Goal: Task Accomplishment & Management: Manage account settings

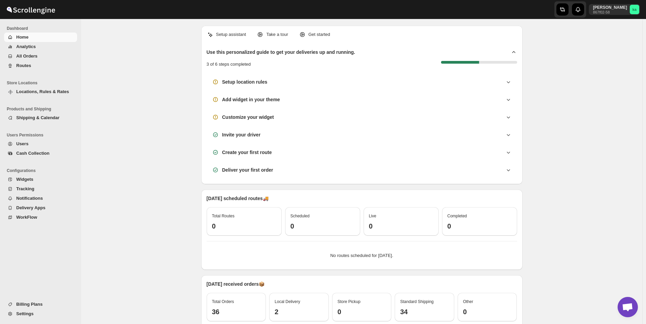
click at [30, 57] on span "All Orders" at bounding box center [26, 55] width 21 height 5
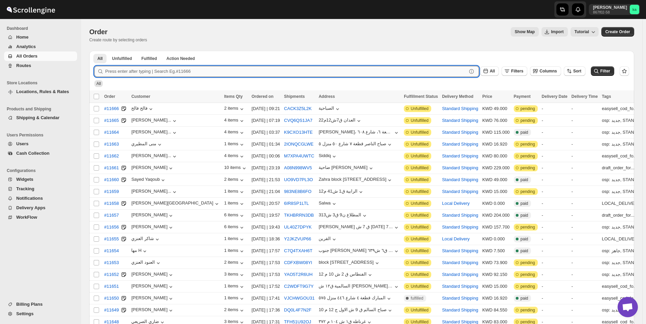
click at [294, 73] on input "text" at bounding box center [286, 71] width 362 height 11
paste input "11462"
type input "11462"
click at [94, 51] on button "Submit" at bounding box center [103, 54] width 19 height 7
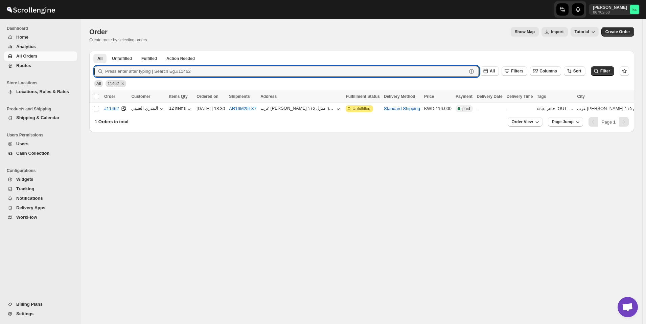
click at [28, 65] on span "Routes" at bounding box center [23, 65] width 15 height 5
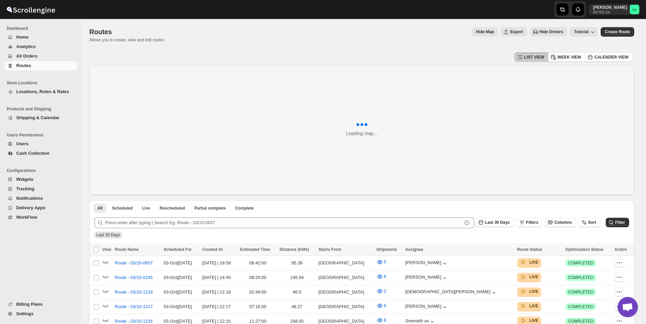
scroll to position [169, 0]
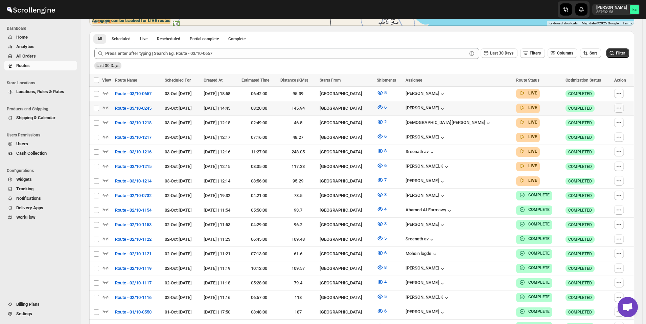
click at [622, 109] on icon "button" at bounding box center [619, 108] width 7 height 7
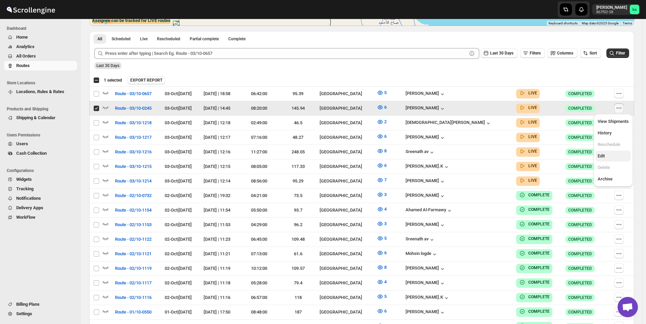
click at [609, 156] on span "Edit" at bounding box center [613, 156] width 31 height 7
checkbox input "false"
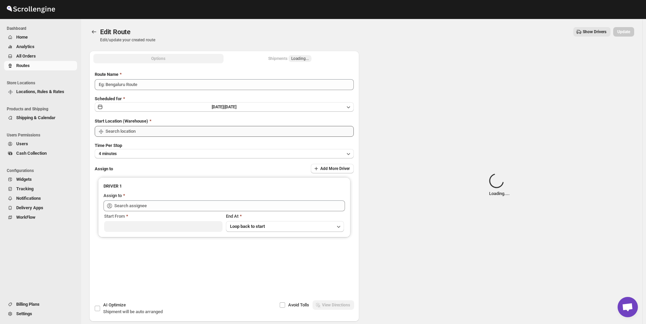
type input "Route - 03/10-0245"
type input "[GEOGRAPHIC_DATA]"
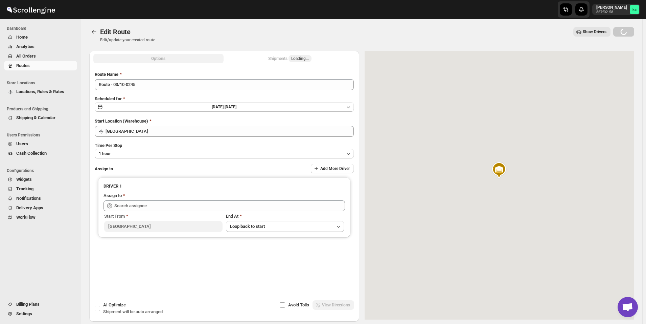
type input "[PERSON_NAME] ([EMAIL_ADDRESS][DOMAIN_NAME])"
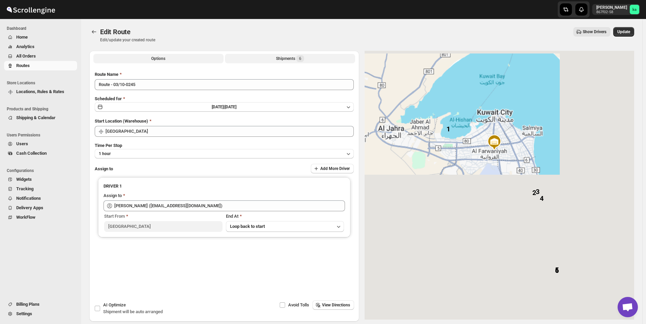
click at [281, 58] on div "Shipments 6" at bounding box center [290, 58] width 28 height 7
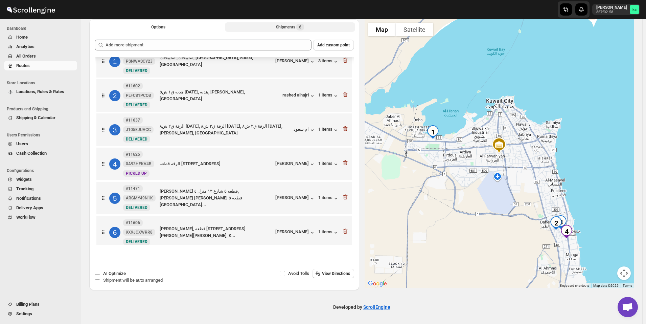
scroll to position [21, 0]
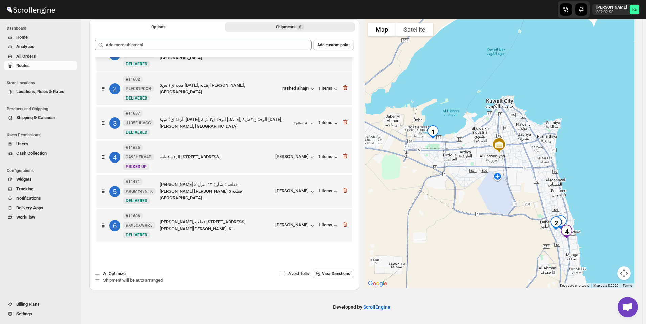
click at [25, 57] on span "All Orders" at bounding box center [26, 55] width 20 height 5
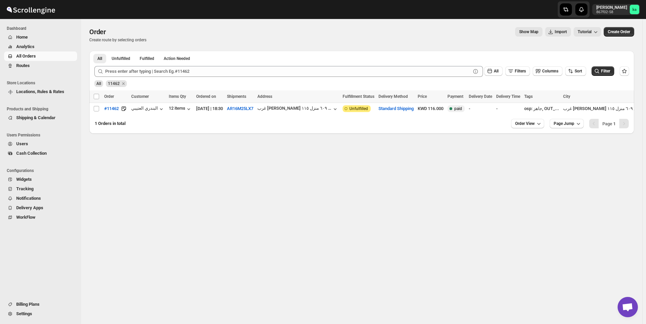
click at [39, 61] on button "Routes" at bounding box center [40, 65] width 73 height 9
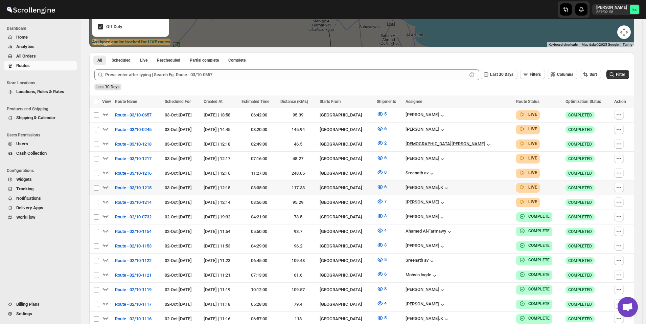
scroll to position [135, 0]
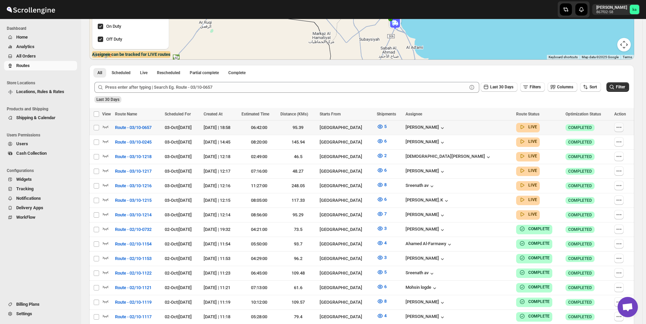
click at [622, 129] on icon "button" at bounding box center [619, 127] width 7 height 7
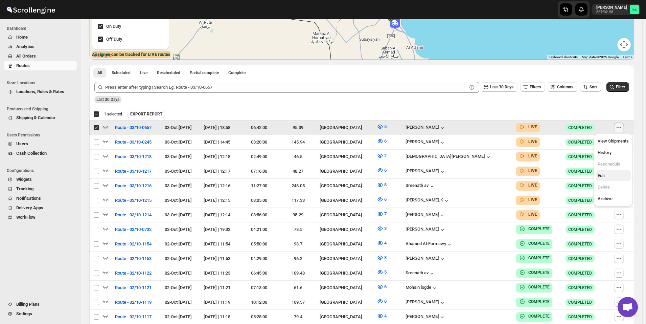
click at [611, 172] on button "Edit" at bounding box center [613, 175] width 35 height 11
checkbox input "false"
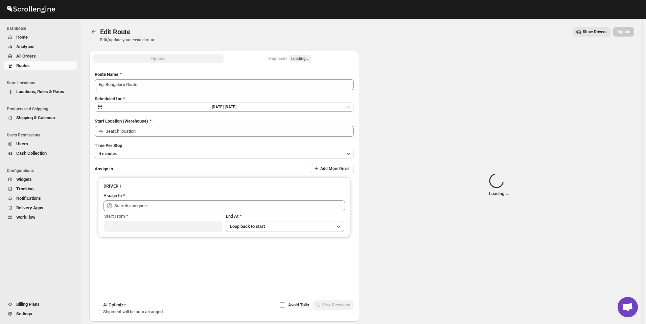
type input "Route - 03/10-0657"
type input "[GEOGRAPHIC_DATA]"
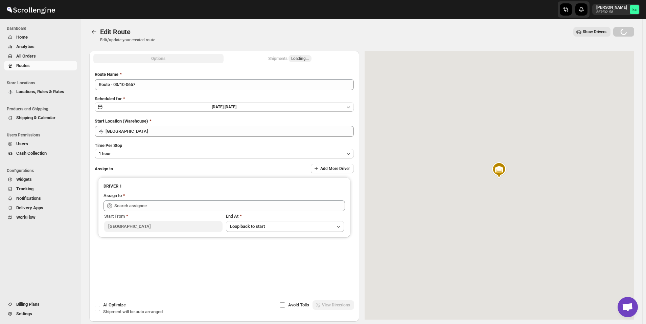
type input "[PERSON_NAME] ([EMAIL_ADDRESS][DOMAIN_NAME])"
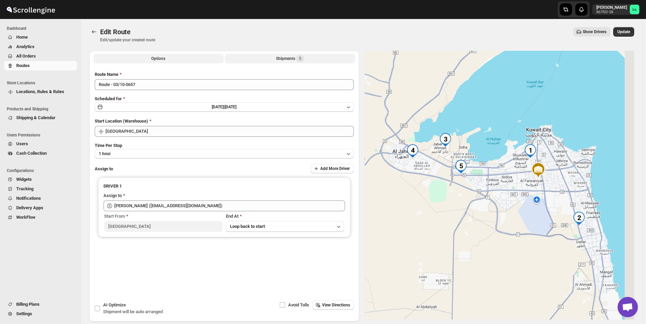
click at [286, 60] on div "Shipments 5" at bounding box center [290, 58] width 28 height 7
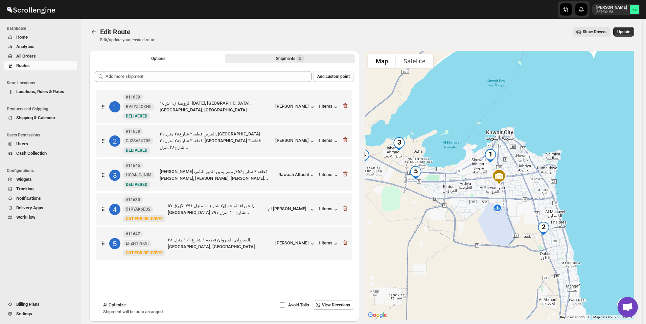
click at [29, 57] on span "All Orders" at bounding box center [26, 55] width 20 height 5
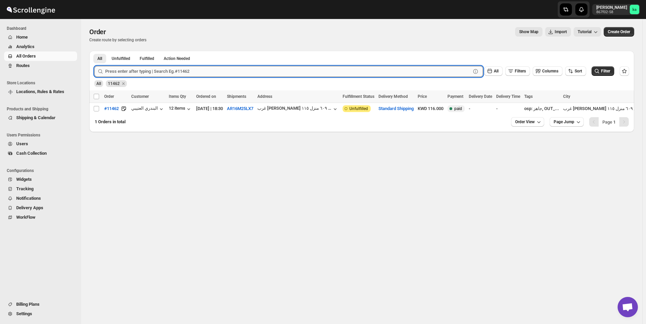
click at [212, 71] on input "text" at bounding box center [288, 71] width 366 height 11
paste input "11495"
click at [94, 51] on button "Submit" at bounding box center [103, 54] width 19 height 7
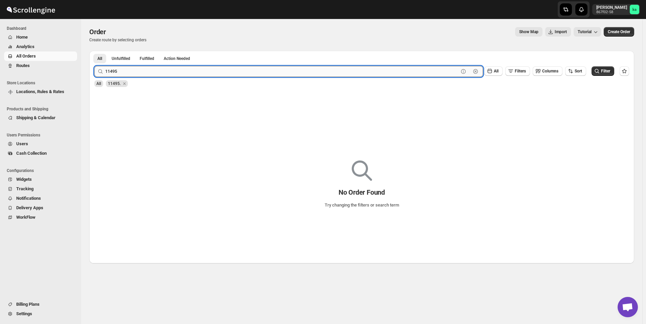
click at [213, 71] on input "11495" at bounding box center [282, 71] width 354 height 11
type input "11495"
click at [94, 51] on button "Submit" at bounding box center [103, 54] width 19 height 7
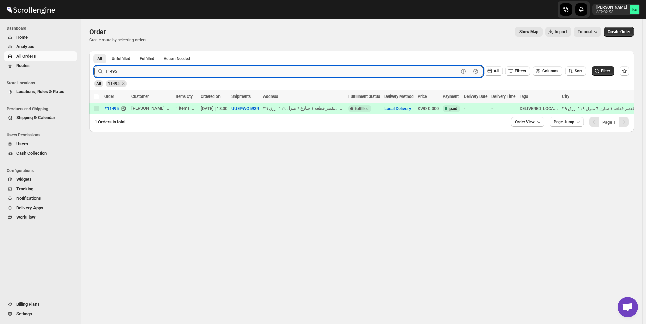
click at [131, 71] on input "11495" at bounding box center [282, 71] width 354 height 11
click at [28, 63] on span "Routes" at bounding box center [23, 65] width 14 height 5
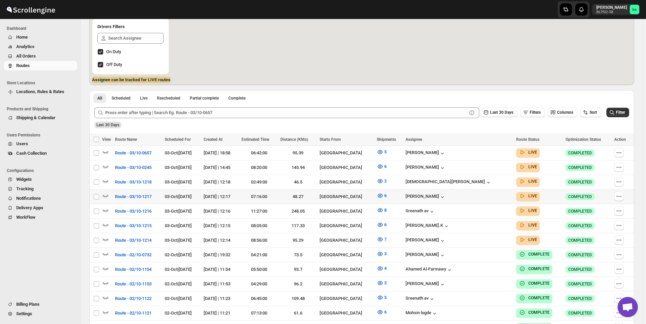
scroll to position [169, 0]
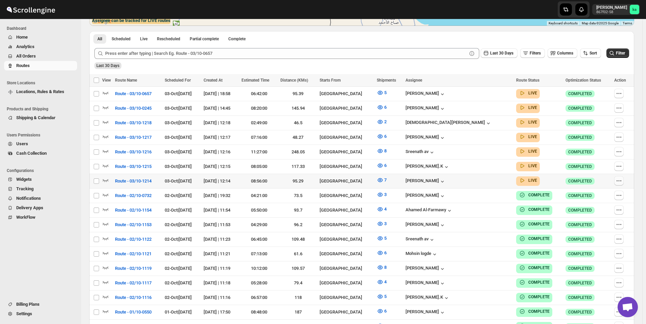
click at [620, 179] on icon "button" at bounding box center [619, 180] width 7 height 7
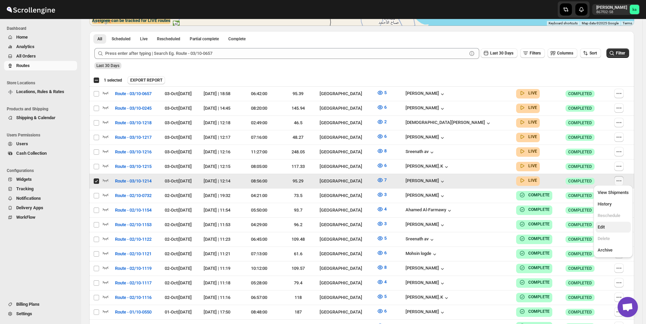
click at [606, 225] on span "Edit" at bounding box center [613, 227] width 31 height 7
checkbox input "false"
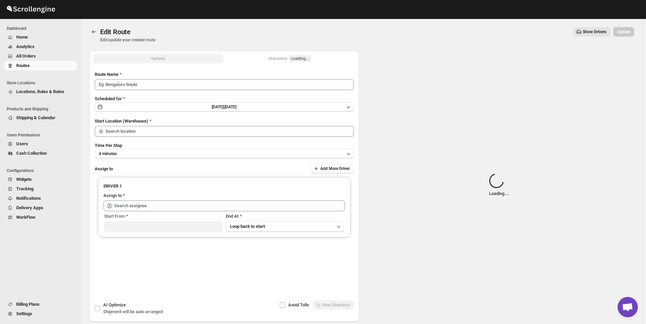
type input "Route - 03/10-1214"
type input "[GEOGRAPHIC_DATA]"
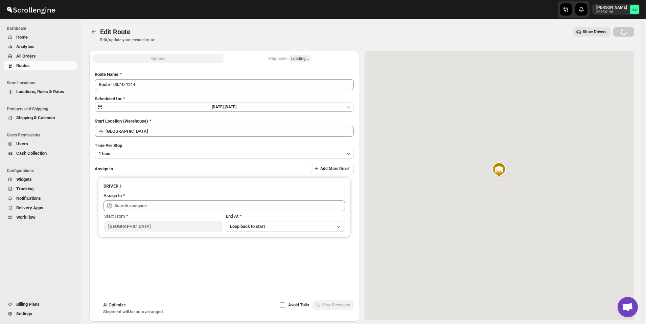
type input "[PERSON_NAME] ([EMAIL_ADDRESS][DOMAIN_NAME])"
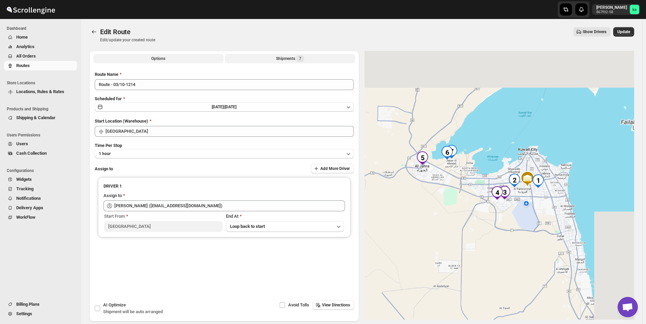
click at [284, 60] on div "Shipments 7" at bounding box center [290, 58] width 28 height 7
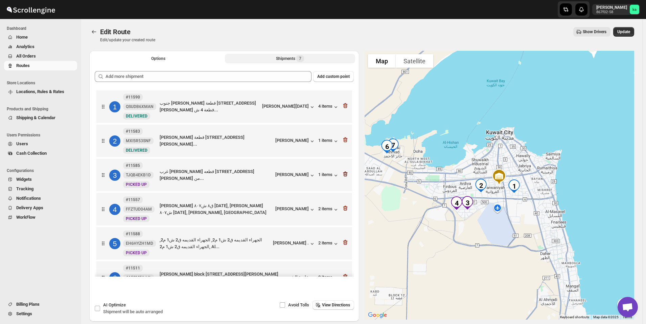
click at [345, 175] on icon "button" at bounding box center [345, 174] width 4 height 5
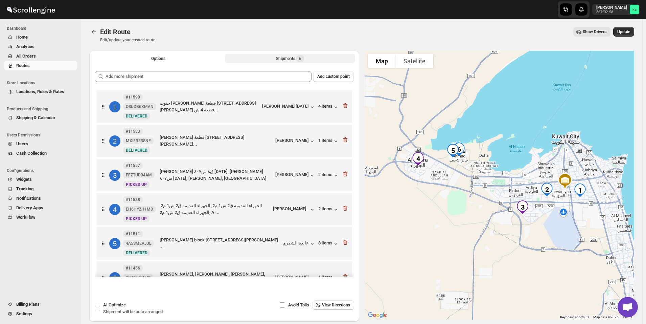
click at [345, 175] on icon "button" at bounding box center [345, 174] width 4 height 5
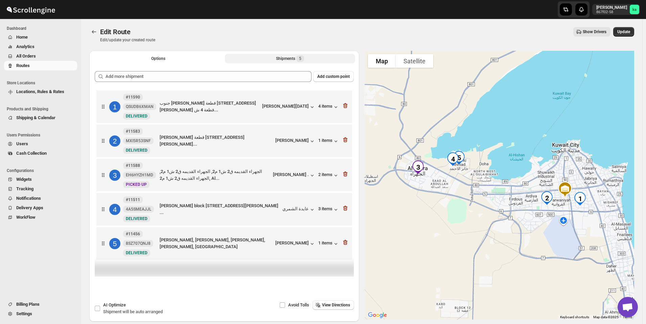
click at [345, 175] on icon "button" at bounding box center [345, 174] width 7 height 7
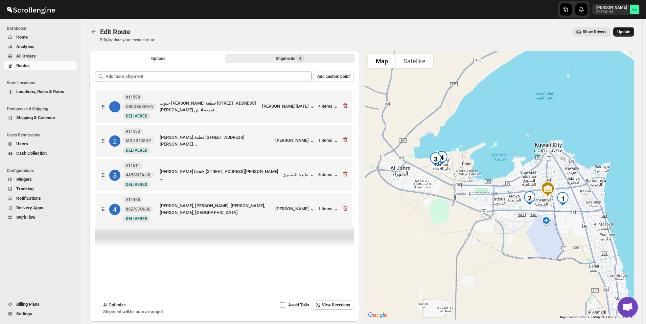
click at [628, 31] on span "Update" at bounding box center [624, 31] width 13 height 5
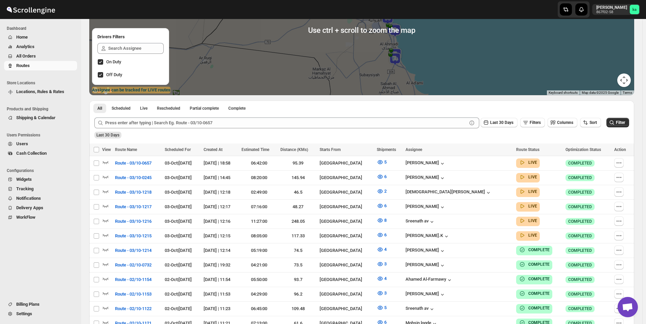
scroll to position [102, 0]
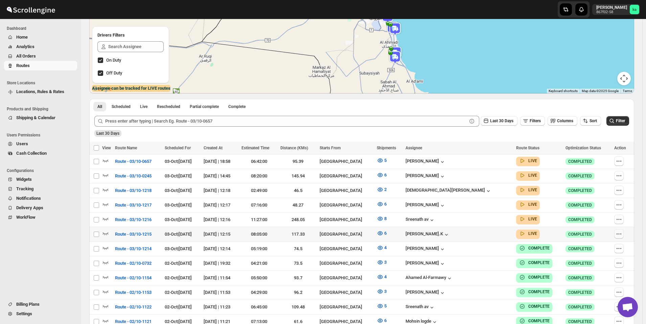
click at [620, 233] on icon "button" at bounding box center [619, 233] width 1 height 1
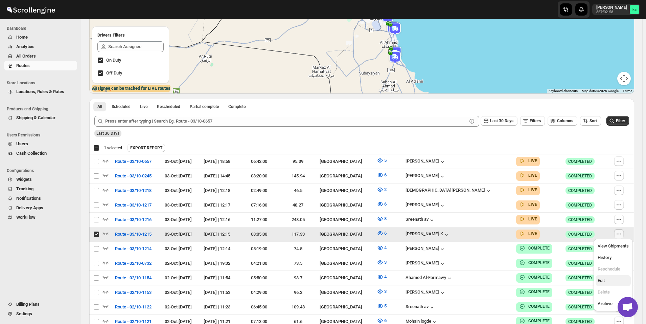
click at [600, 283] on span "Edit" at bounding box center [601, 280] width 7 height 5
checkbox input "false"
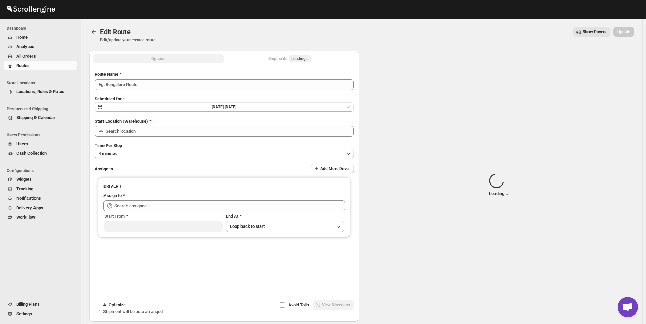
type input "Route - 03/10-1215"
type input "[GEOGRAPHIC_DATA]"
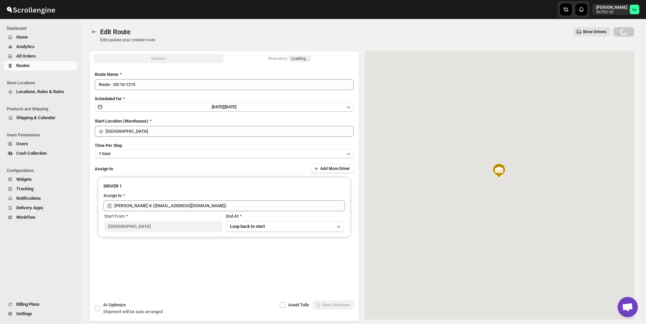
type input "[PERSON_NAME].K ([EMAIL_ADDRESS][DOMAIN_NAME])"
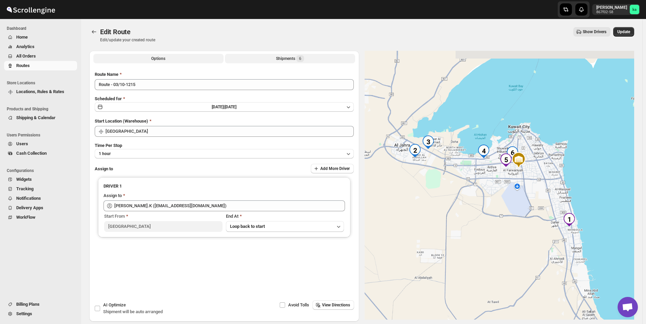
click at [285, 59] on div "Shipments 6" at bounding box center [290, 58] width 28 height 7
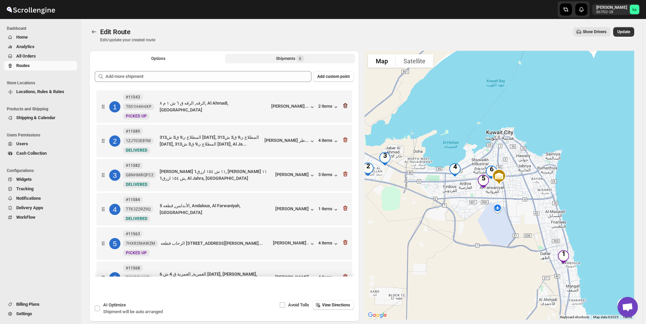
click at [346, 105] on icon "button" at bounding box center [345, 105] width 7 height 7
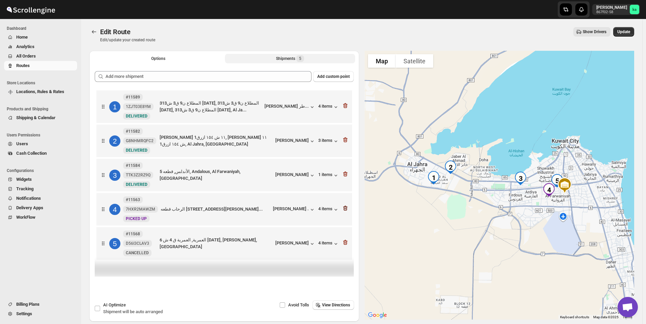
click at [349, 210] on icon "button" at bounding box center [345, 208] width 7 height 7
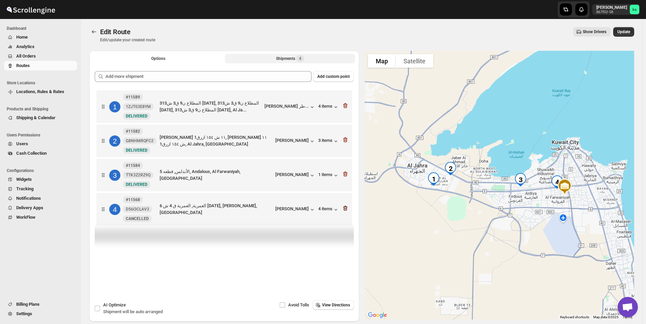
click at [347, 210] on icon "button" at bounding box center [345, 208] width 7 height 7
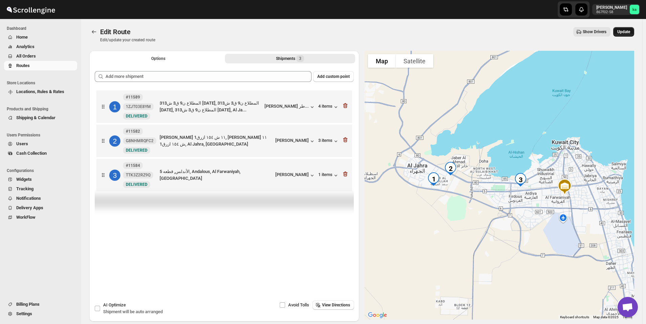
click at [631, 32] on span "Update" at bounding box center [624, 31] width 13 height 5
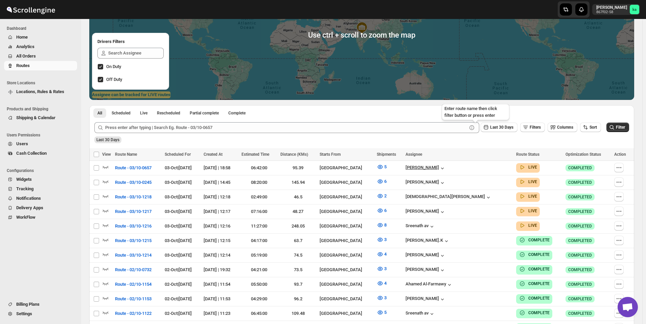
scroll to position [135, 0]
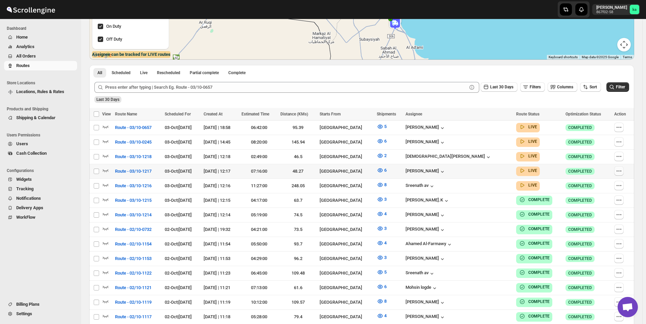
click at [620, 170] on icon "button" at bounding box center [619, 171] width 7 height 7
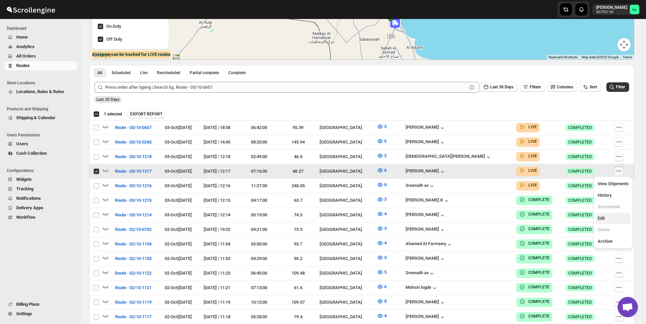
click at [603, 220] on span "Edit" at bounding box center [601, 218] width 7 height 5
checkbox input "false"
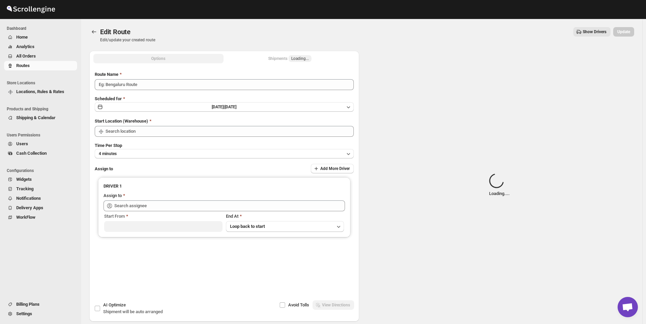
type input "Route - 03/10-1217"
type input "[GEOGRAPHIC_DATA]"
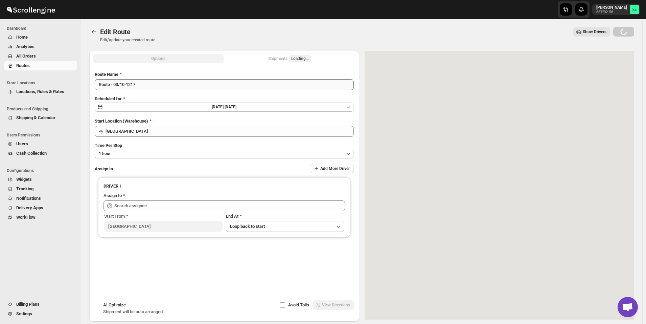
type input "[PERSON_NAME] ([EMAIL_ADDRESS][DOMAIN_NAME])"
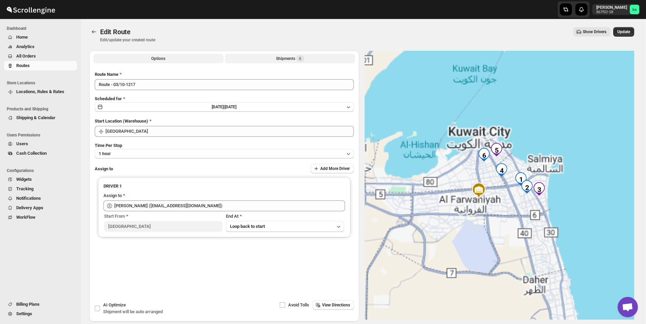
click at [284, 58] on div "Shipments 6" at bounding box center [290, 58] width 28 height 7
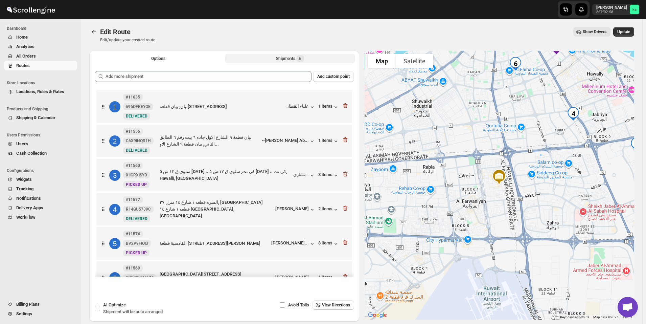
click at [345, 176] on icon "button" at bounding box center [345, 174] width 4 height 5
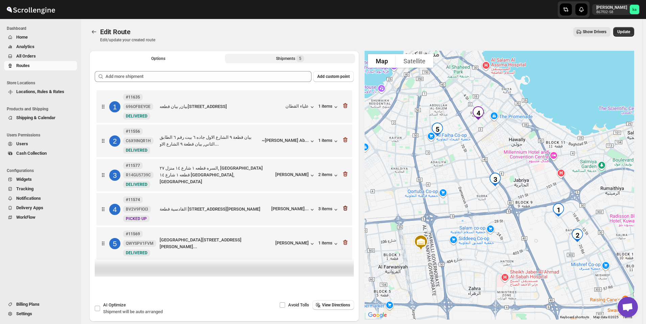
click at [348, 209] on icon "button" at bounding box center [345, 208] width 4 height 5
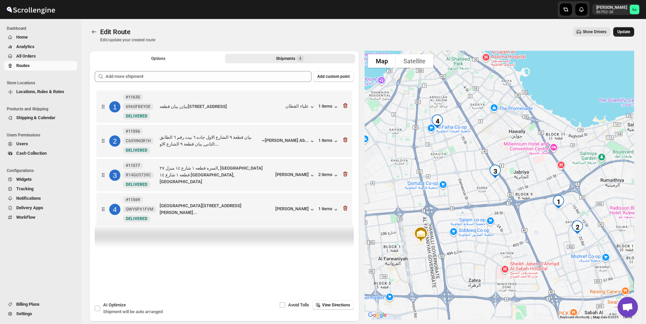
click at [631, 31] on span "Update" at bounding box center [624, 31] width 13 height 5
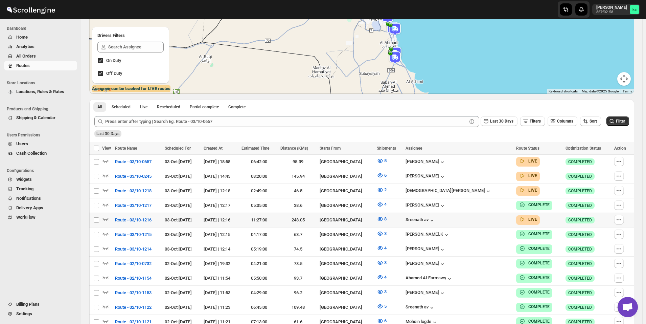
scroll to position [102, 0]
click at [622, 219] on icon "button" at bounding box center [619, 219] width 7 height 7
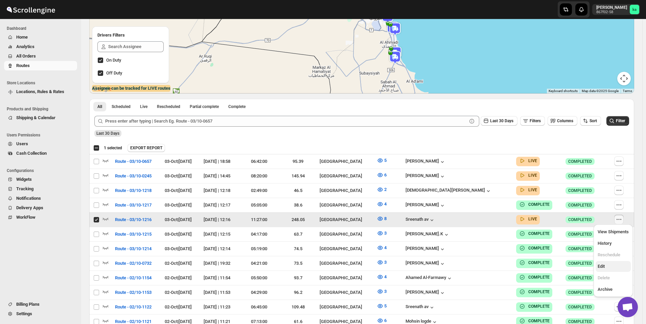
click at [610, 265] on span "Edit" at bounding box center [613, 266] width 31 height 7
checkbox input "false"
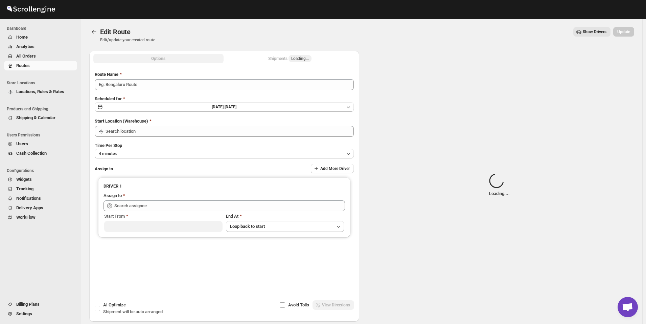
type input "Route - 03/10-1216"
type input "[GEOGRAPHIC_DATA]"
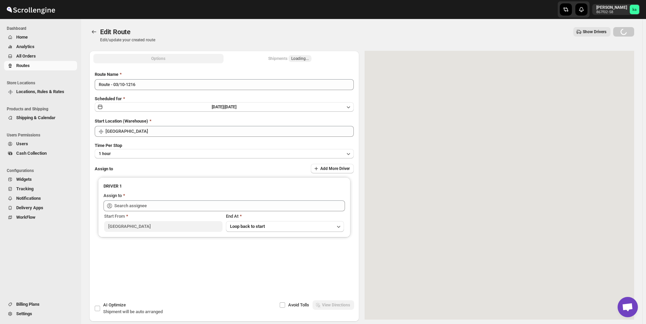
type input "Sreenath av ([EMAIL_ADDRESS][DOMAIN_NAME])"
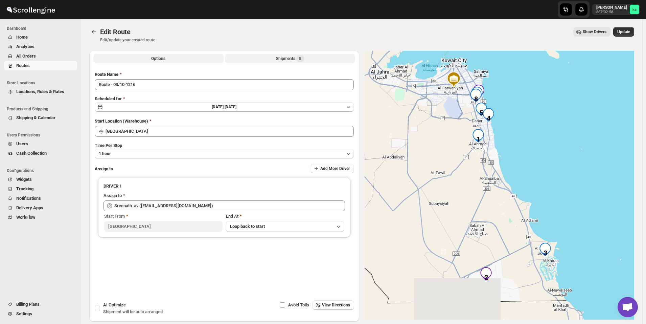
click at [290, 58] on div "Shipments 8" at bounding box center [290, 58] width 28 height 7
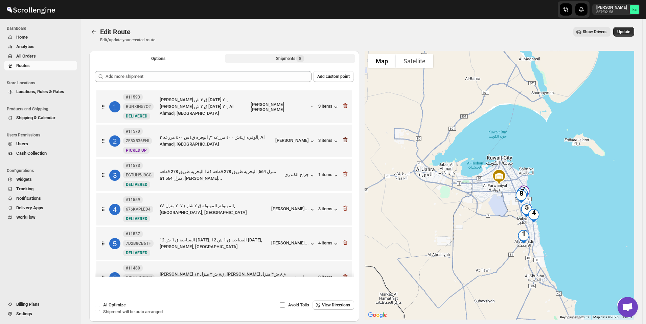
click at [347, 140] on icon "button" at bounding box center [345, 139] width 7 height 7
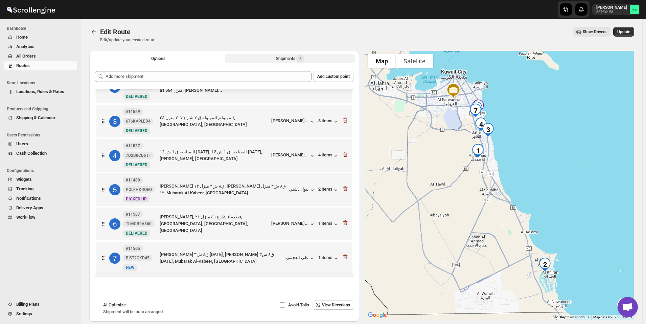
scroll to position [55, 0]
click at [345, 187] on icon "button" at bounding box center [345, 187] width 7 height 7
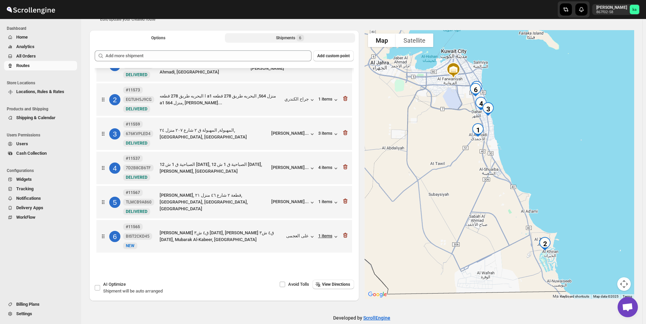
scroll to position [31, 0]
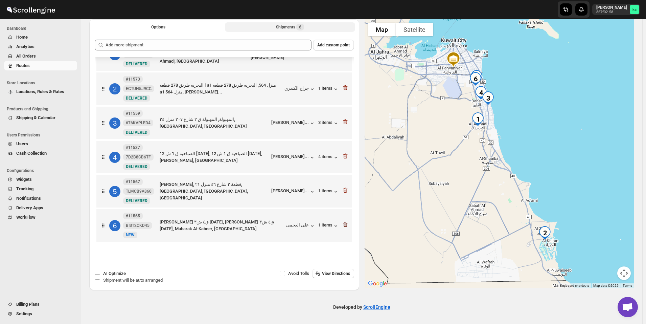
click at [343, 223] on icon "button" at bounding box center [345, 224] width 4 height 5
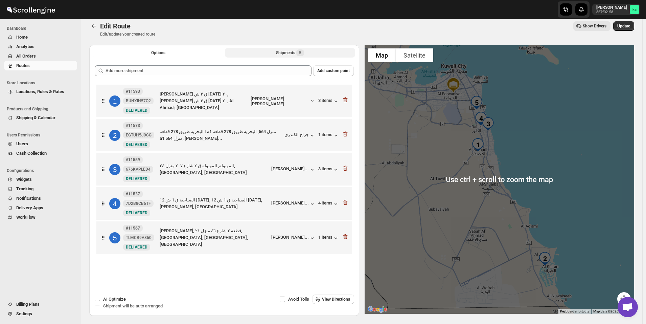
scroll to position [0, 0]
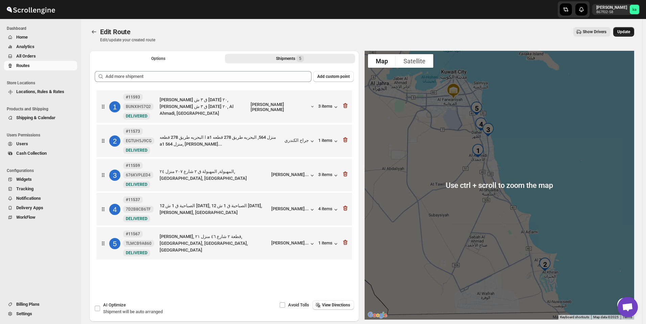
click at [627, 32] on span "Update" at bounding box center [624, 31] width 13 height 5
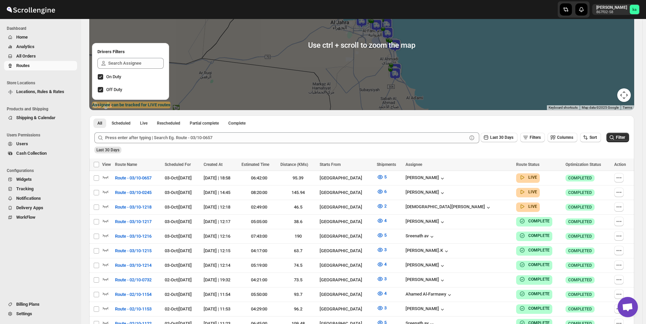
scroll to position [102, 0]
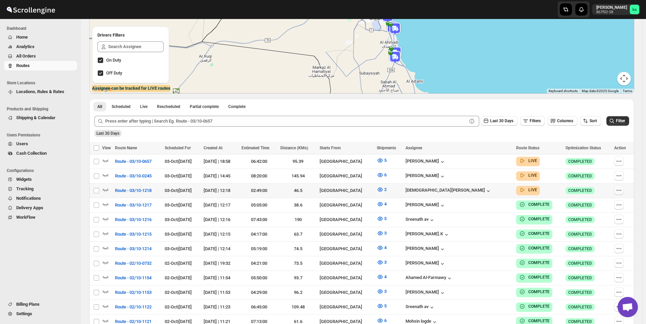
click at [621, 189] on icon "button" at bounding box center [619, 190] width 7 height 7
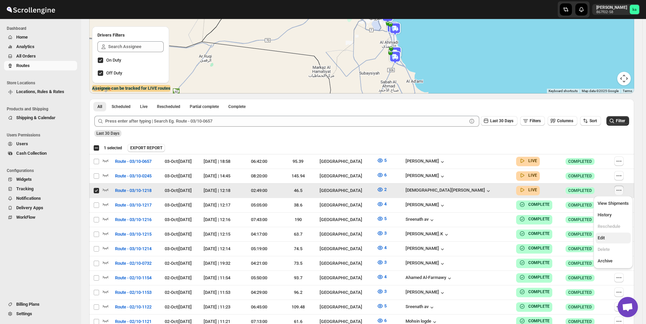
click at [606, 237] on span "Edit" at bounding box center [613, 238] width 31 height 7
checkbox input "false"
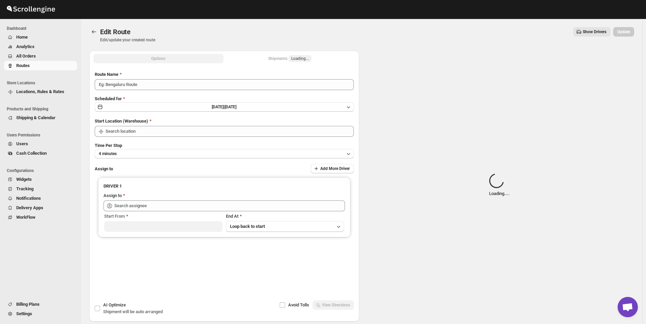
type input "Route - 03/10-1218"
type input "[GEOGRAPHIC_DATA]"
type input "[PERSON_NAME] ([EMAIL_ADDRESS][DOMAIN_NAME])"
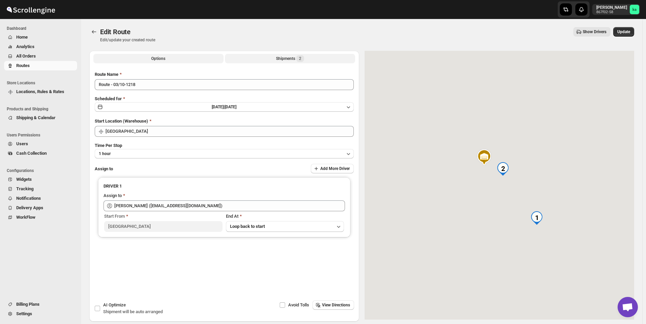
click at [282, 61] on div "Shipments 2" at bounding box center [290, 58] width 28 height 7
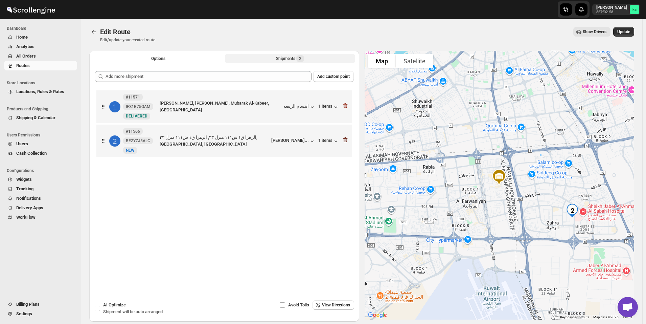
click at [347, 143] on icon "button" at bounding box center [345, 139] width 7 height 7
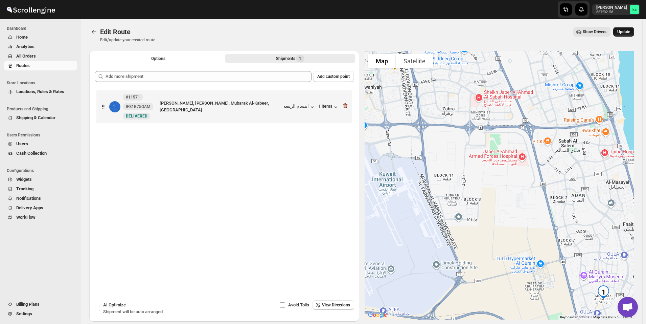
click at [634, 30] on button "Update" at bounding box center [624, 31] width 21 height 9
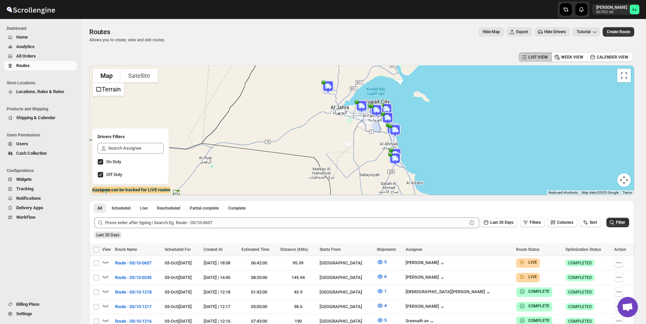
click at [43, 60] on button "All Orders" at bounding box center [40, 55] width 73 height 9
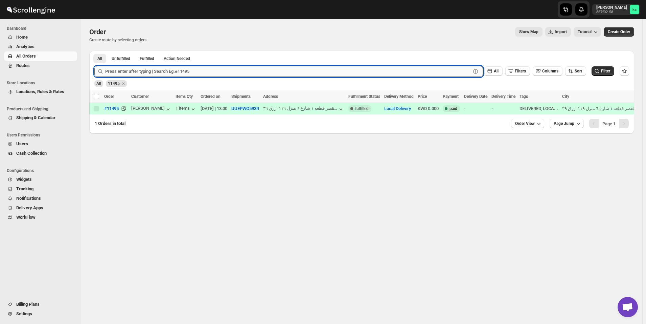
click at [208, 69] on input "text" at bounding box center [288, 71] width 366 height 11
paste input "11579"
type input "11579"
click at [94, 51] on button "Submit" at bounding box center [103, 54] width 19 height 7
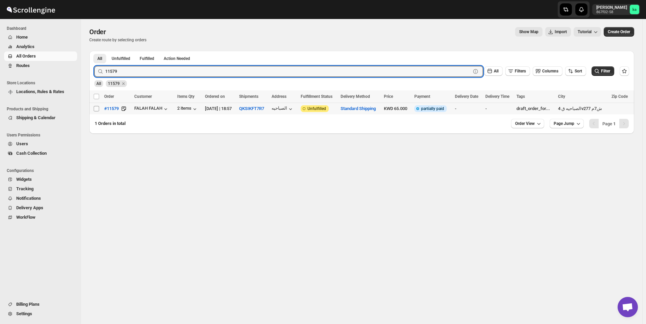
click at [96, 107] on input "Select order" at bounding box center [96, 108] width 5 height 5
checkbox input "true"
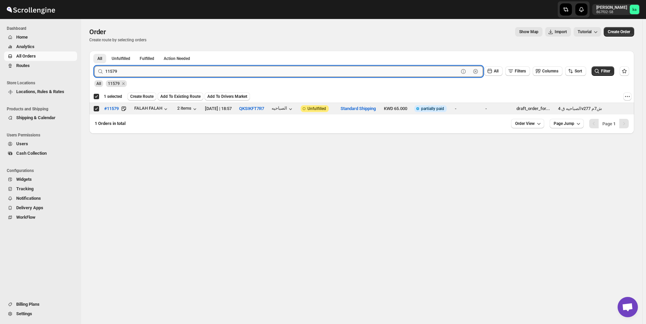
click at [247, 73] on input "11579" at bounding box center [282, 71] width 354 height 11
paste input "447"
type input "11447"
click at [94, 51] on button "Submit" at bounding box center [103, 54] width 19 height 7
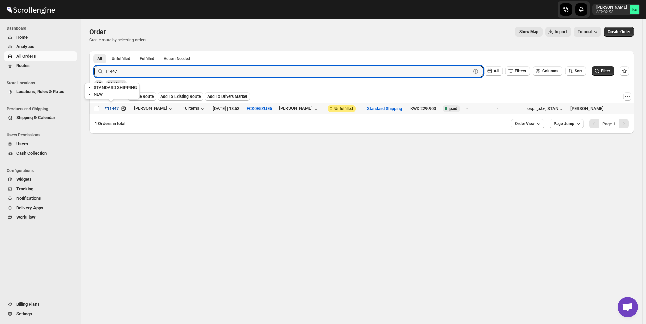
click at [101, 108] on button "#11447" at bounding box center [111, 108] width 23 height 11
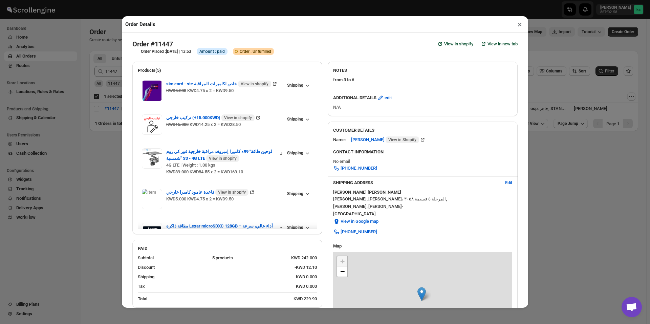
click at [98, 118] on div "Order Details × Order #11447 View in shopify View in new tab Order Placed : [DA…" at bounding box center [325, 162] width 650 height 324
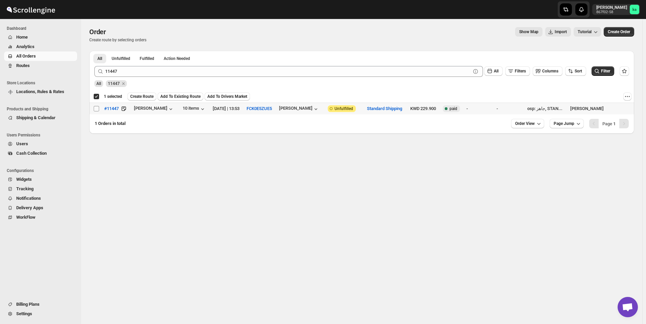
click at [97, 108] on input "Select order" at bounding box center [96, 108] width 5 height 5
checkbox input "true"
checkbox input "false"
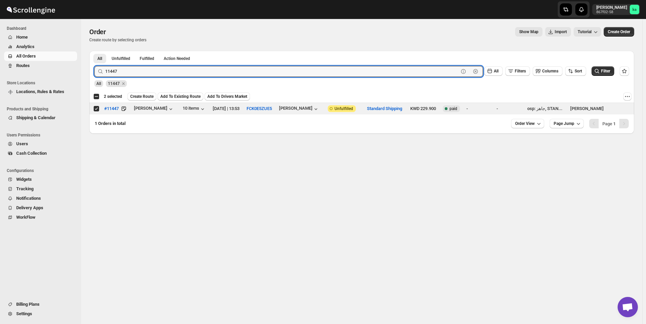
drag, startPoint x: 244, startPoint y: 70, endPoint x: 236, endPoint y: 65, distance: 9.8
click at [243, 70] on input "11447" at bounding box center [282, 71] width 354 height 11
paste input "530"
type input "11530"
click at [94, 51] on button "Submit" at bounding box center [103, 54] width 19 height 7
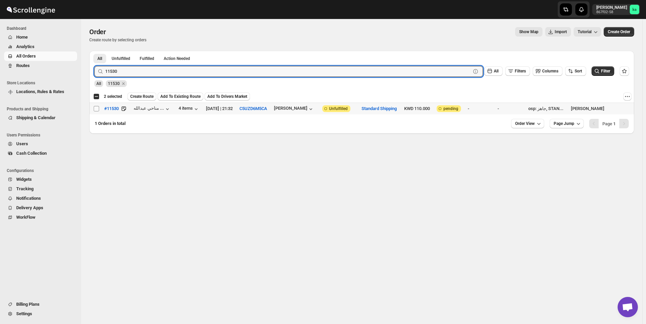
click at [94, 108] on input "Select order" at bounding box center [96, 108] width 5 height 5
checkbox input "true"
click at [271, 75] on input "11530" at bounding box center [282, 71] width 354 height 11
paste input "603"
type input "11603"
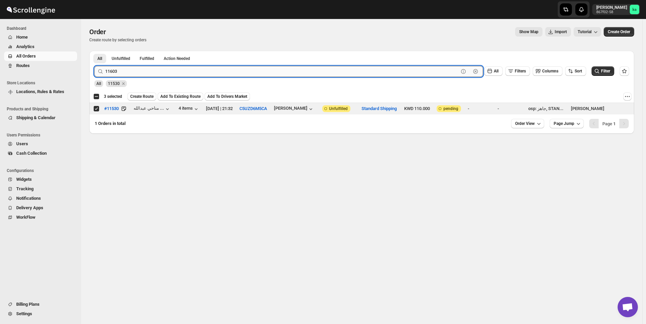
click at [94, 51] on button "Submit" at bounding box center [103, 54] width 19 height 7
click at [95, 109] on input "Select order" at bounding box center [96, 108] width 5 height 5
checkbox input "true"
click at [251, 72] on input "11603" at bounding box center [282, 71] width 354 height 11
paste input "8"
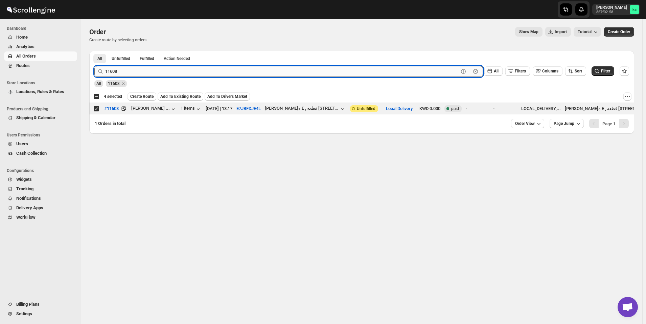
type input "11608"
click at [94, 51] on button "Submit" at bounding box center [103, 54] width 19 height 7
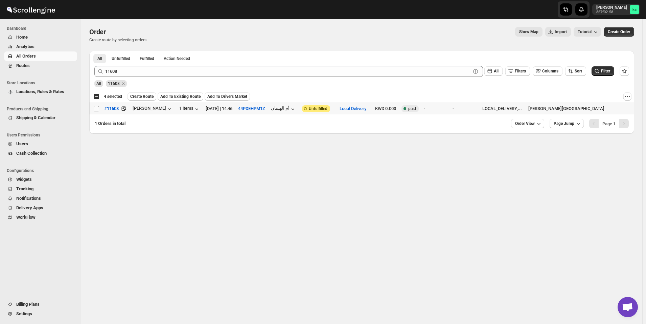
click at [94, 108] on input "Select order" at bounding box center [96, 108] width 5 height 5
checkbox input "true"
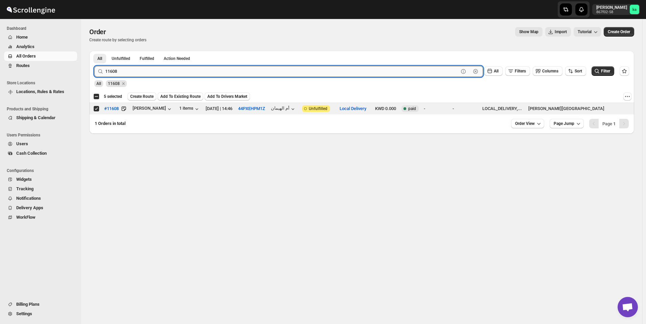
click at [261, 72] on input "11608" at bounding box center [282, 71] width 354 height 11
paste input "10"
type input "11610"
click at [94, 51] on button "Submit" at bounding box center [103, 54] width 19 height 7
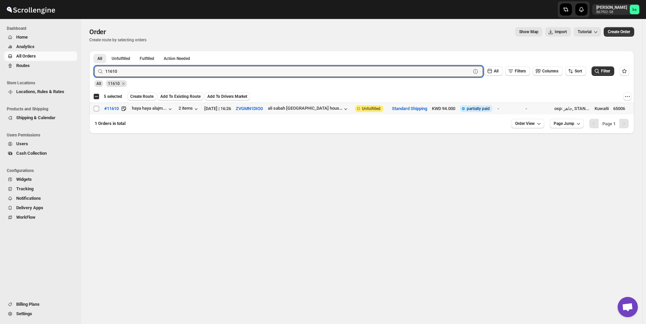
click at [97, 109] on input "Select order" at bounding box center [96, 108] width 5 height 5
checkbox input "true"
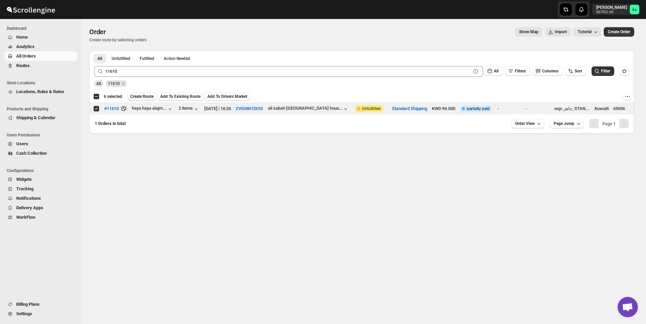
click at [142, 97] on span "Create Route" at bounding box center [141, 96] width 23 height 5
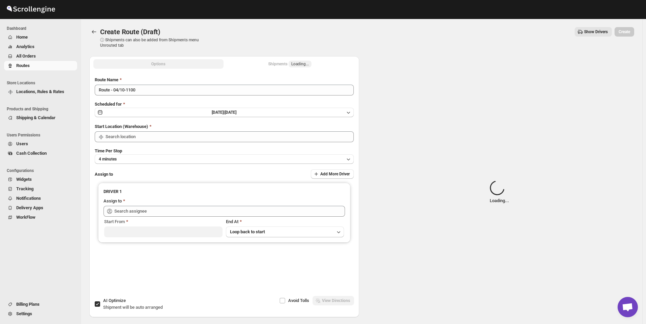
type input "[GEOGRAPHIC_DATA]"
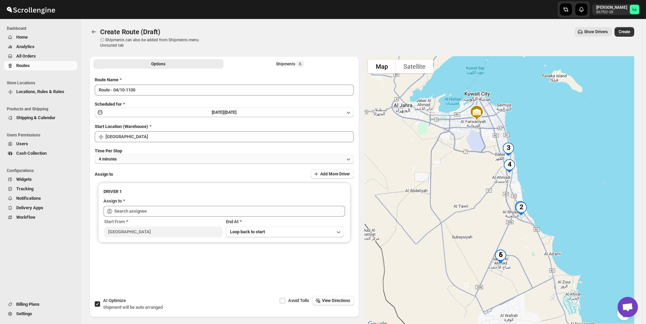
click at [160, 156] on button "4 minutes" at bounding box center [224, 158] width 259 height 9
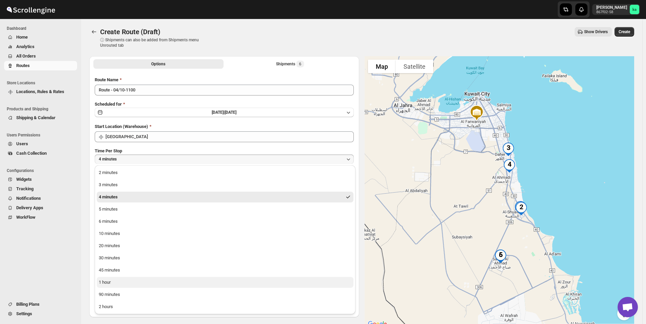
click at [128, 278] on button "1 hour" at bounding box center [225, 282] width 257 height 11
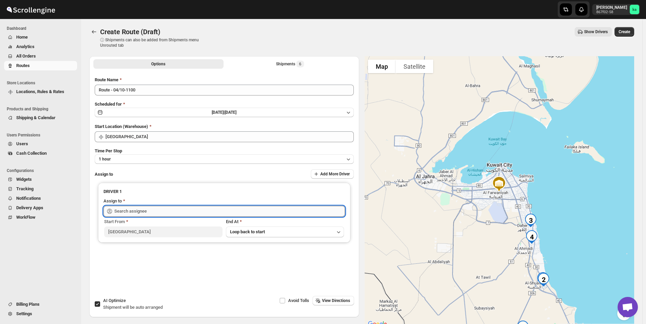
click at [139, 213] on input "text" at bounding box center [229, 211] width 231 height 11
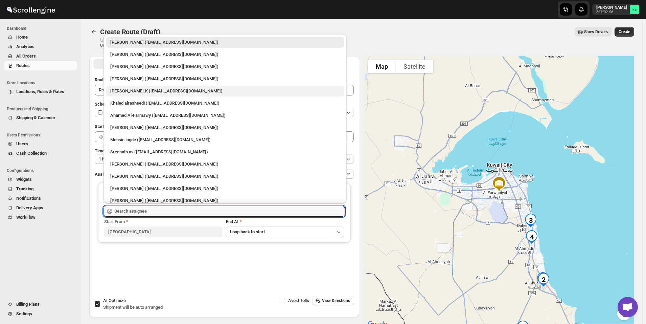
click at [156, 89] on div "[PERSON_NAME].K ([EMAIL_ADDRESS][DOMAIN_NAME])" at bounding box center [225, 91] width 230 height 7
type input "[PERSON_NAME].K ([EMAIL_ADDRESS][DOMAIN_NAME])"
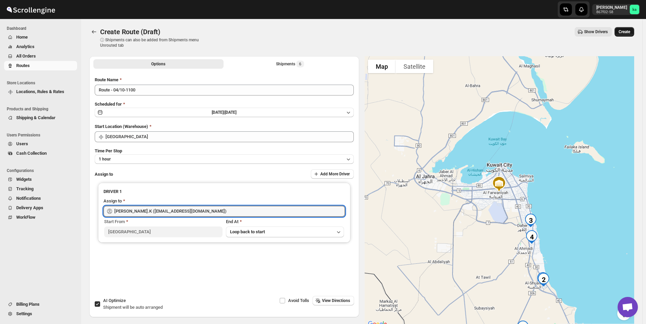
click at [635, 29] on button "Create" at bounding box center [625, 31] width 20 height 9
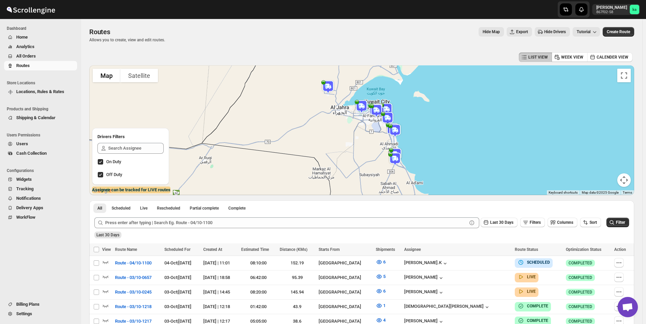
click at [22, 55] on span "All Orders" at bounding box center [26, 55] width 20 height 5
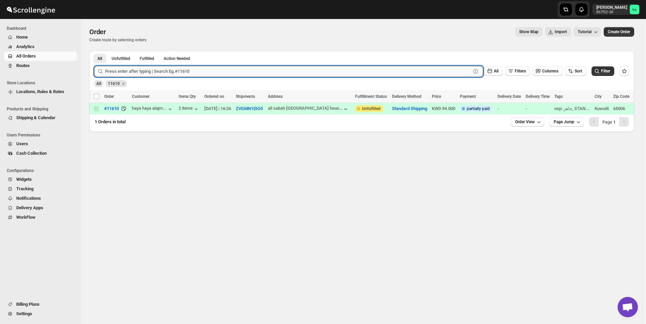
click at [190, 69] on input "text" at bounding box center [288, 71] width 366 height 11
paste input "11586"
type input "11586"
click at [94, 51] on button "Submit" at bounding box center [103, 54] width 19 height 7
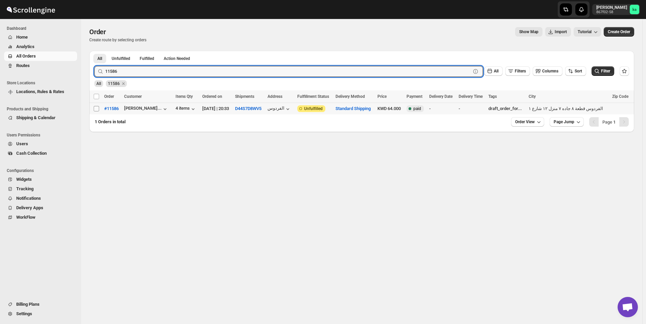
click at [97, 109] on input "Select order" at bounding box center [96, 108] width 5 height 5
checkbox input "true"
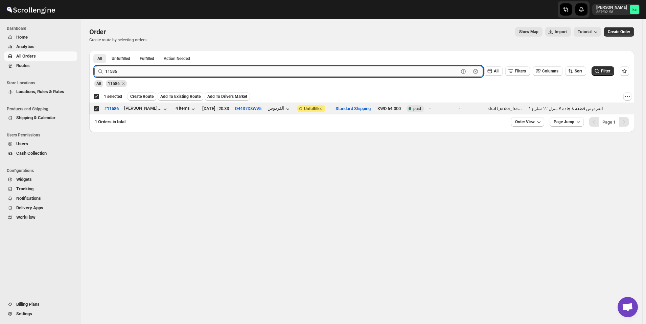
click at [245, 74] on input "11586" at bounding box center [282, 71] width 354 height 11
paste input "622"
type input "11622"
click at [94, 51] on button "Submit" at bounding box center [103, 54] width 19 height 7
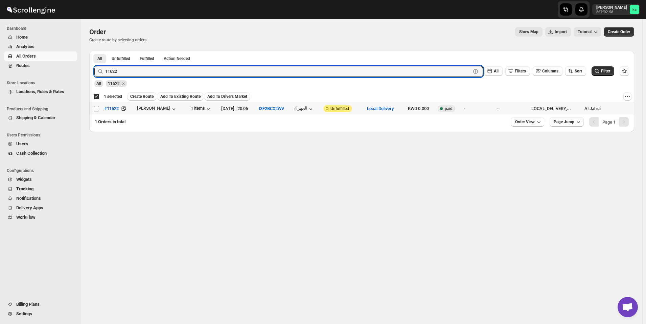
click at [99, 108] on input "Select order" at bounding box center [96, 108] width 5 height 5
checkbox input "true"
checkbox input "false"
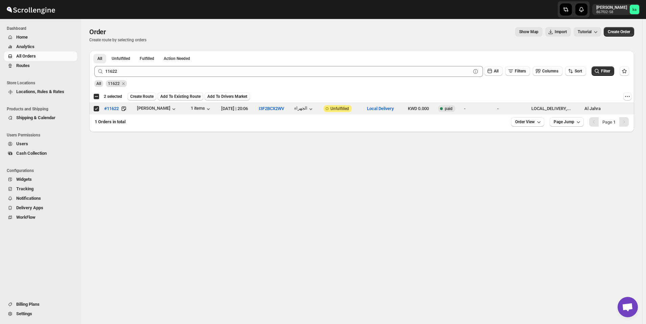
click at [165, 64] on div "11622 Clear All Filters Columns Sort Filter" at bounding box center [359, 69] width 541 height 16
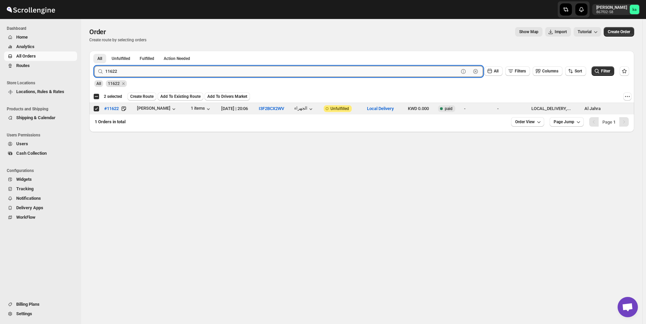
click at [163, 68] on input "11622" at bounding box center [282, 71] width 354 height 11
paste input "594"
type input "11594"
click at [94, 51] on button "Submit" at bounding box center [103, 54] width 19 height 7
click at [97, 109] on input "Select order" at bounding box center [96, 108] width 5 height 5
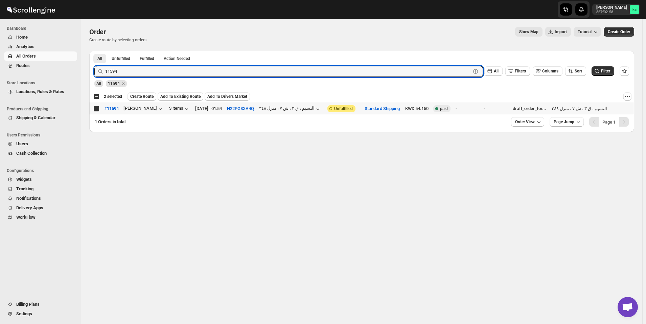
checkbox input "true"
click at [209, 71] on input "11594" at bounding box center [282, 71] width 354 height 11
paste input "38"
type input "11538"
click at [94, 51] on button "Submit" at bounding box center [103, 54] width 19 height 7
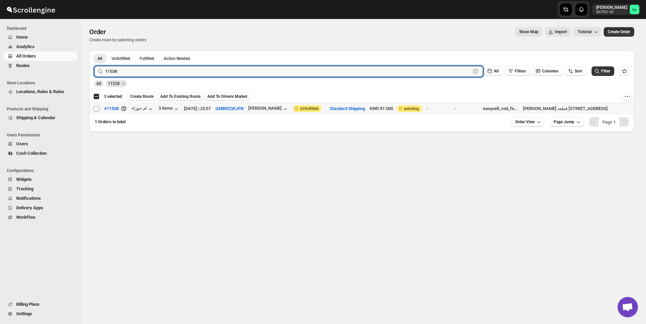
click at [97, 110] on input "Select order" at bounding box center [96, 108] width 5 height 5
checkbox input "true"
click at [243, 71] on input "11538" at bounding box center [282, 71] width 354 height 11
paste input "81"
type input "11581"
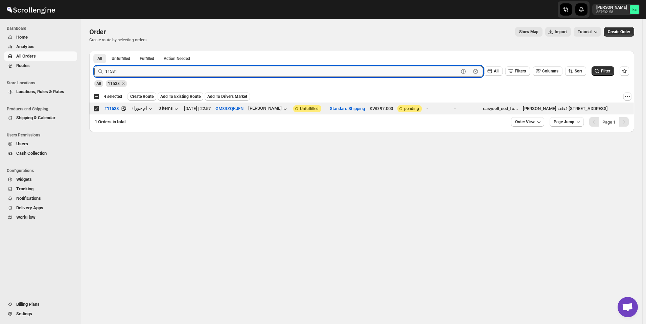
click at [94, 51] on button "Submit" at bounding box center [103, 54] width 19 height 7
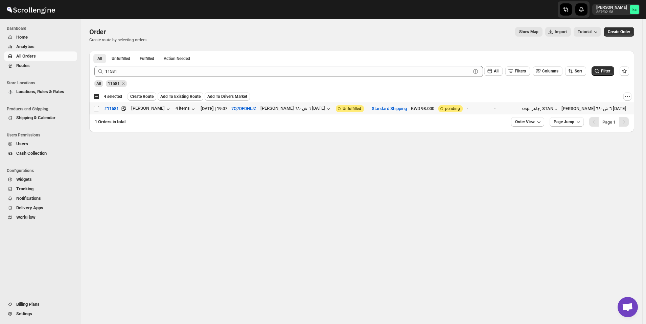
click at [95, 110] on input "Select order" at bounding box center [96, 108] width 5 height 5
checkbox input "true"
click at [143, 97] on span "Create Route" at bounding box center [141, 96] width 23 height 5
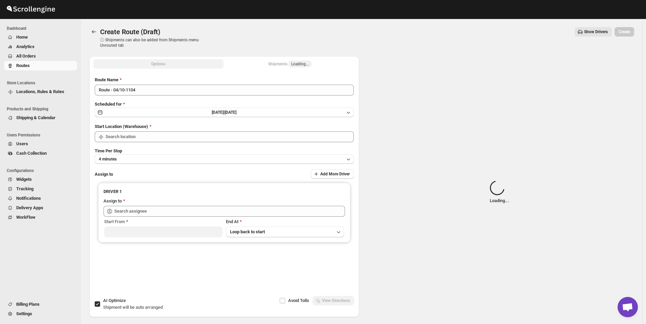
type input "[GEOGRAPHIC_DATA]"
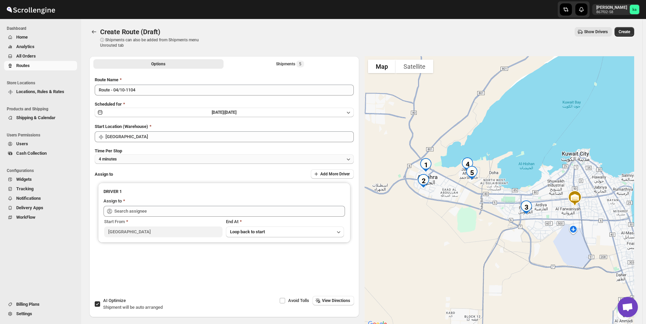
click at [199, 158] on button "4 minutes" at bounding box center [224, 158] width 259 height 9
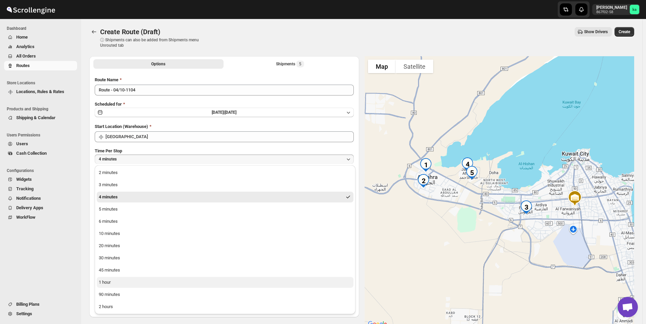
click at [150, 278] on button "1 hour" at bounding box center [225, 282] width 257 height 11
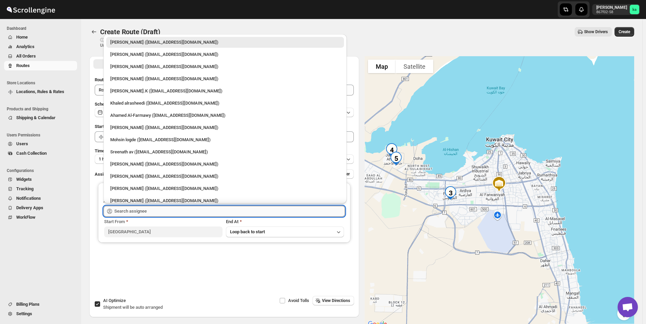
click at [170, 213] on input "text" at bounding box center [229, 211] width 231 height 11
click at [149, 65] on div "[PERSON_NAME] ([EMAIL_ADDRESS][DOMAIN_NAME])" at bounding box center [225, 66] width 230 height 7
type input "[PERSON_NAME] ([EMAIL_ADDRESS][DOMAIN_NAME])"
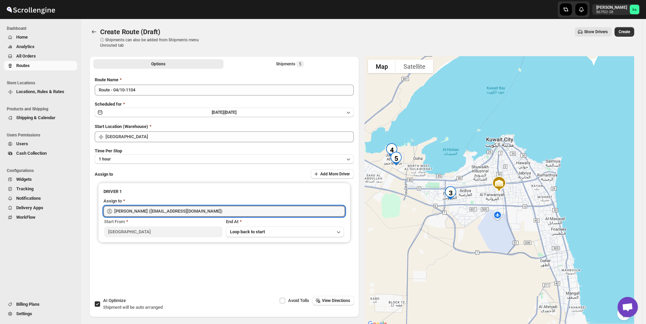
click at [628, 30] on span "Create" at bounding box center [625, 31] width 12 height 5
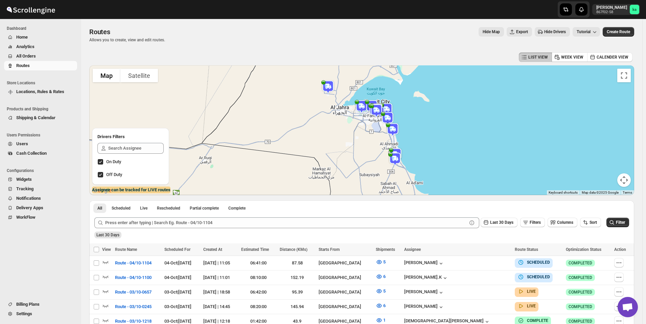
click at [58, 56] on span "All Orders" at bounding box center [46, 56] width 60 height 7
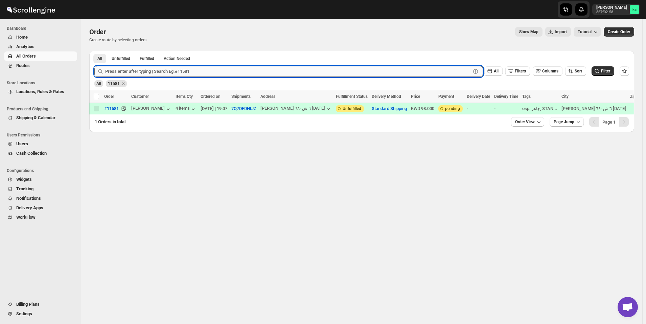
click at [172, 70] on input "text" at bounding box center [288, 71] width 366 height 11
paste input "11618"
type input "11618"
click at [94, 51] on button "Submit" at bounding box center [103, 54] width 19 height 7
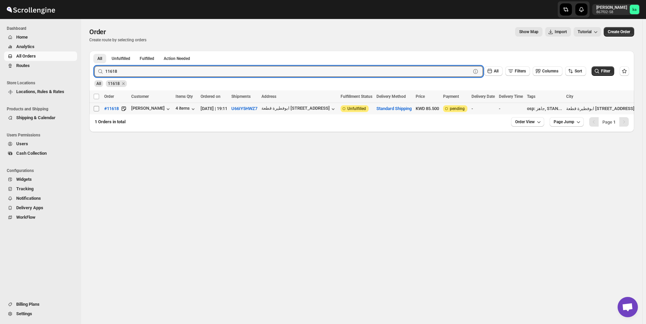
click at [97, 106] on input "Select order" at bounding box center [96, 108] width 5 height 5
checkbox input "true"
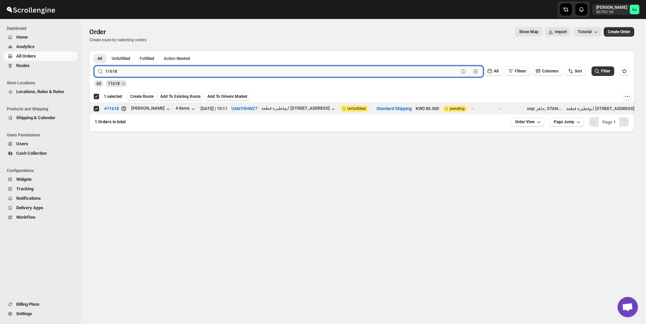
click at [233, 71] on input "11618" at bounding box center [282, 71] width 354 height 11
paste input "2"
type input "11612"
click at [94, 51] on button "Submit" at bounding box center [103, 54] width 19 height 7
click at [97, 108] on input "Select order" at bounding box center [96, 108] width 5 height 5
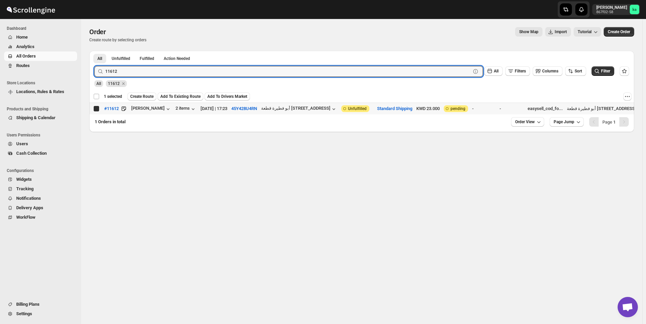
checkbox input "true"
checkbox input "false"
click at [273, 74] on input "11612" at bounding box center [282, 71] width 354 height 11
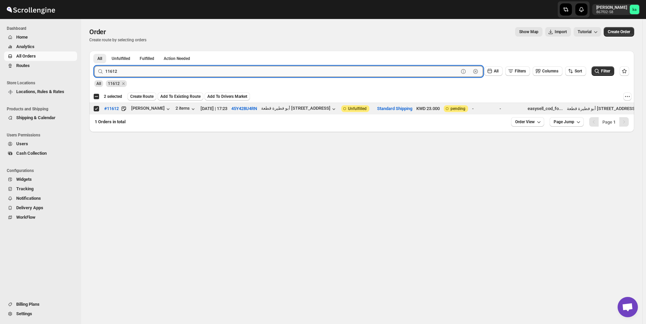
paste input "23"
type input "11623"
click at [94, 51] on button "Submit" at bounding box center [103, 54] width 19 height 7
click at [95, 106] on input "Select order" at bounding box center [96, 108] width 5 height 5
checkbox input "true"
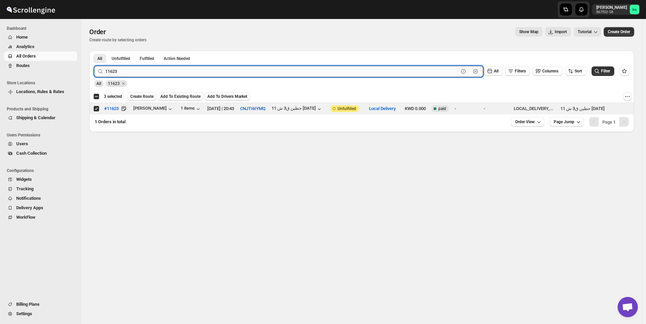
click at [290, 75] on input "11623" at bounding box center [282, 71] width 354 height 11
paste input "11"
type input "11611"
click at [94, 51] on button "Submit" at bounding box center [103, 54] width 19 height 7
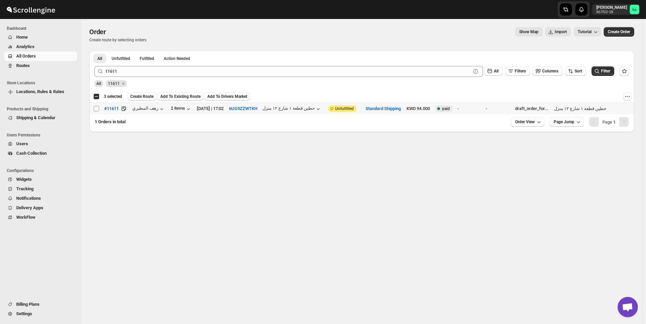
click at [98, 110] on input "Select order" at bounding box center [96, 108] width 5 height 5
checkbox input "true"
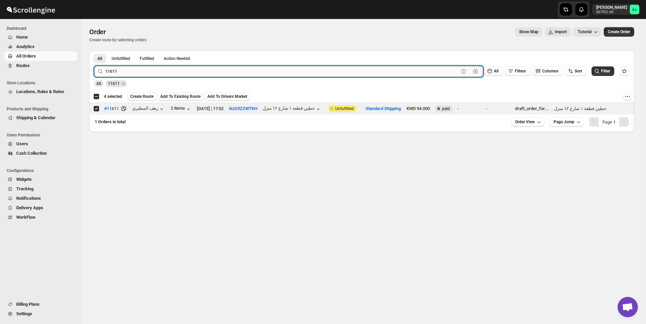
click at [262, 69] on input "11611" at bounding box center [282, 71] width 354 height 11
paste input "7"
type input "11617"
click at [94, 51] on button "Submit" at bounding box center [103, 54] width 19 height 7
click at [95, 109] on input "Select order" at bounding box center [96, 108] width 5 height 5
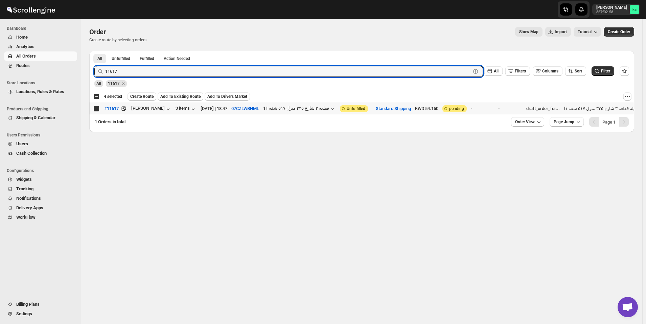
checkbox input "true"
click at [216, 71] on input "11617" at bounding box center [282, 71] width 354 height 11
paste input "576"
type input "11576"
click at [94, 51] on button "Submit" at bounding box center [103, 54] width 19 height 7
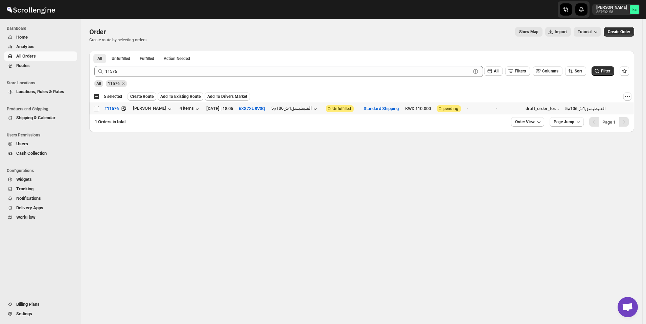
click at [99, 107] on input "Select order" at bounding box center [96, 108] width 5 height 5
checkbox input "true"
click at [137, 97] on span "Create Route" at bounding box center [141, 96] width 23 height 5
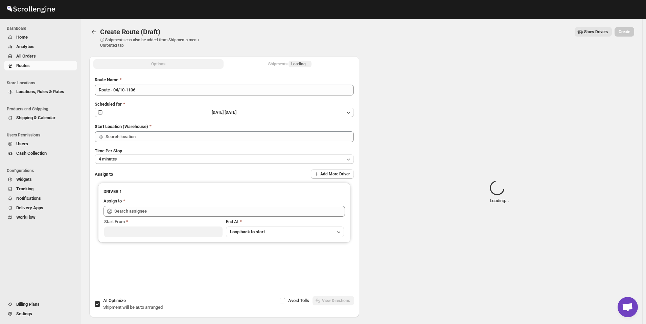
type input "[GEOGRAPHIC_DATA]"
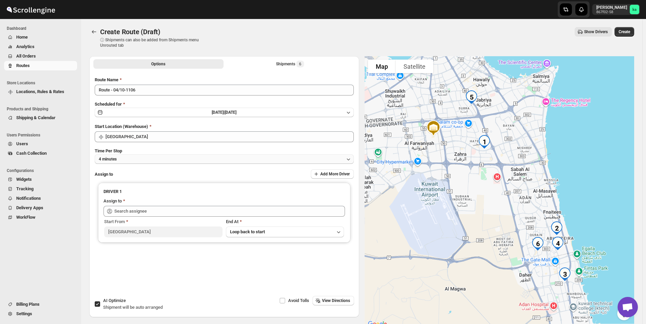
click at [183, 157] on button "4 minutes" at bounding box center [224, 158] width 259 height 9
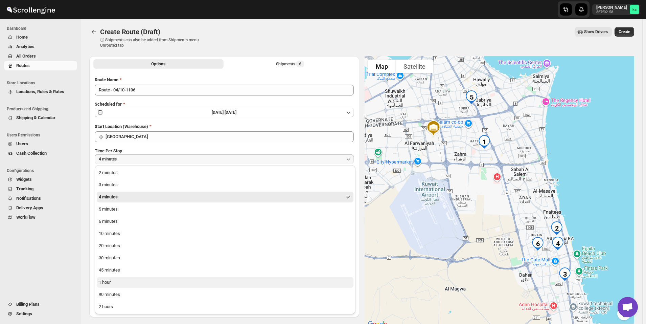
click at [148, 282] on button "1 hour" at bounding box center [225, 282] width 257 height 11
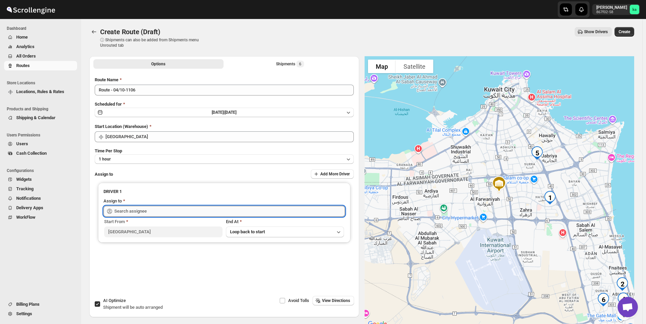
click at [134, 211] on input "text" at bounding box center [229, 211] width 231 height 11
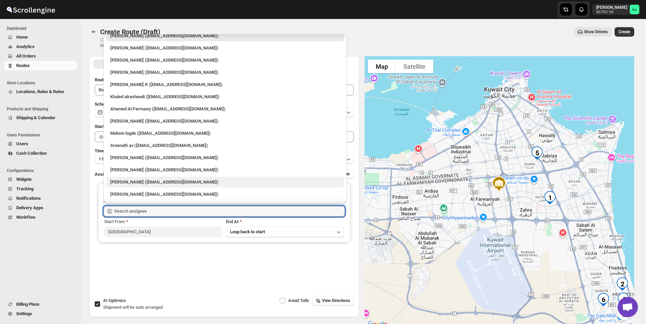
scroll to position [18, 0]
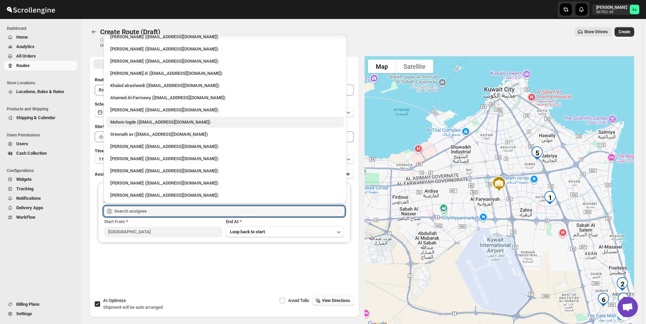
click at [126, 123] on div "Mohsin logde ([EMAIL_ADDRESS][DOMAIN_NAME])" at bounding box center [225, 122] width 230 height 7
type input "Mohsin logde ([EMAIL_ADDRESS][DOMAIN_NAME])"
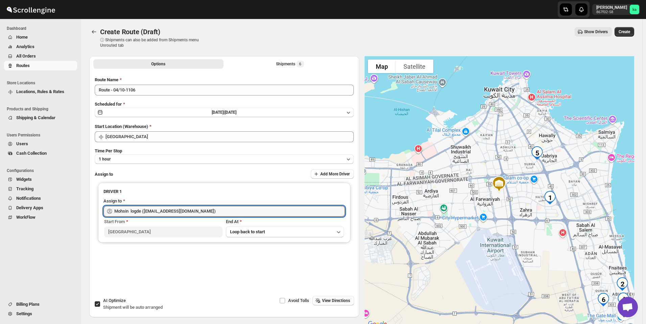
click at [634, 30] on button "Create" at bounding box center [625, 31] width 20 height 9
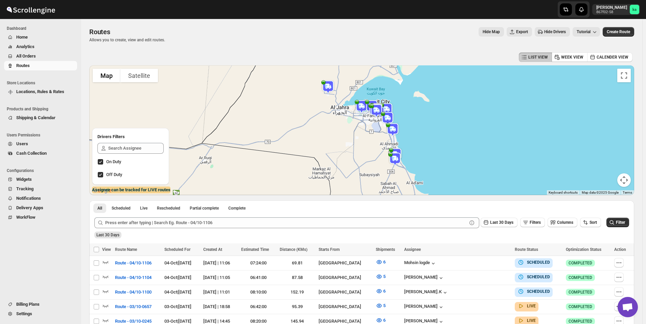
click at [46, 58] on span "All Orders" at bounding box center [46, 56] width 60 height 7
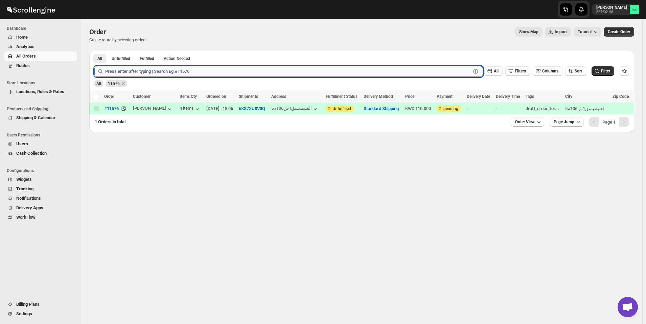
click at [183, 72] on input "text" at bounding box center [288, 71] width 366 height 11
paste input "11480"
type input "11480"
click at [94, 51] on button "Submit" at bounding box center [103, 54] width 19 height 7
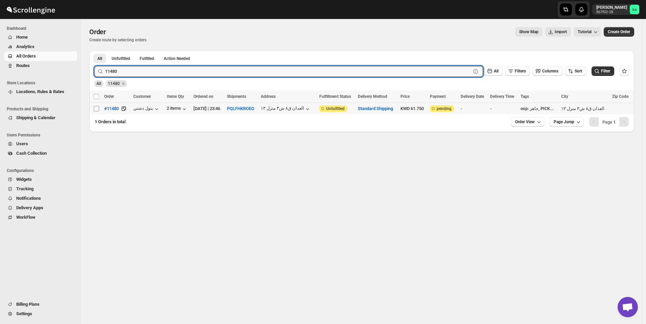
click at [96, 109] on input "Select order" at bounding box center [96, 108] width 5 height 5
checkbox input "true"
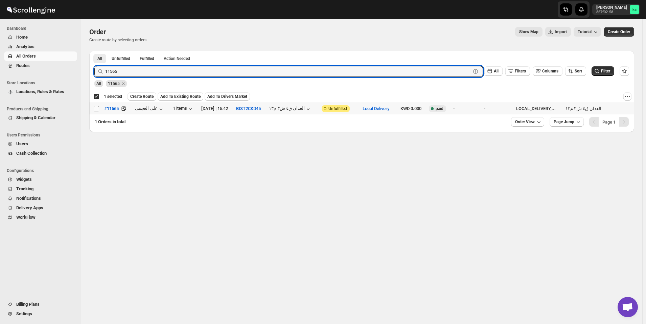
click at [96, 108] on input "Select order" at bounding box center [96, 108] width 5 height 5
checkbox input "true"
checkbox input "false"
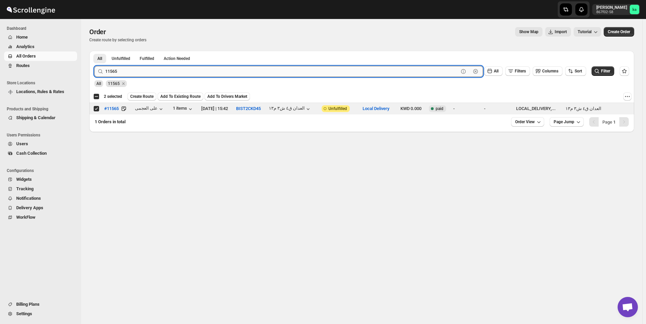
click at [252, 71] on input "11565" at bounding box center [282, 71] width 354 height 11
paste input "97"
type input "11597"
click at [94, 51] on button "Submit" at bounding box center [103, 54] width 19 height 7
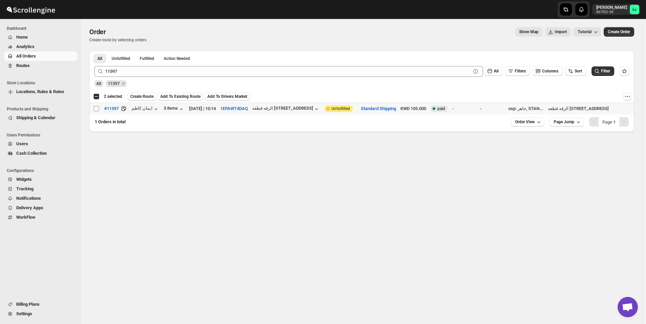
click at [97, 108] on input "Select order" at bounding box center [96, 108] width 5 height 5
checkbox input "true"
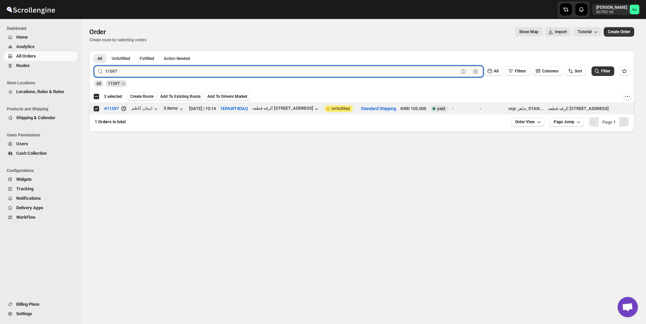
click at [305, 75] on input "11597" at bounding box center [282, 71] width 354 height 11
paste input "605"
type input "11605"
click at [94, 51] on button "Submit" at bounding box center [103, 54] width 19 height 7
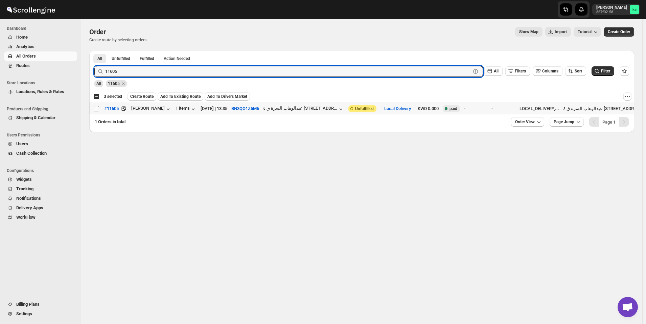
click at [96, 108] on input "Select order" at bounding box center [96, 108] width 5 height 5
checkbox input "true"
click at [257, 69] on input "11605" at bounding box center [282, 71] width 354 height 11
paste input "557"
type input "11557"
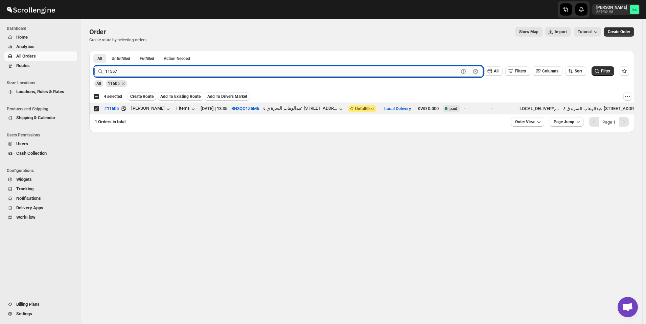
click at [94, 51] on button "Submit" at bounding box center [103, 54] width 19 height 7
click at [92, 110] on td "Select order" at bounding box center [95, 109] width 13 height 12
checkbox input "true"
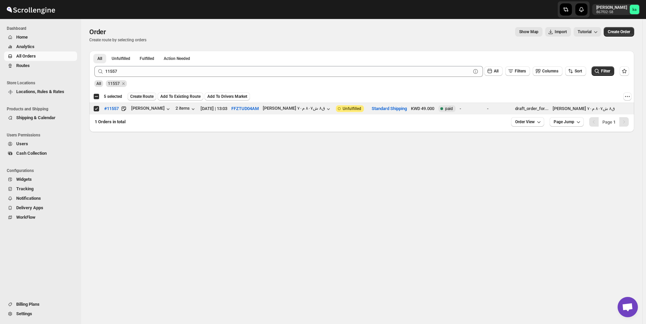
click at [140, 95] on span "Create Route" at bounding box center [141, 96] width 23 height 5
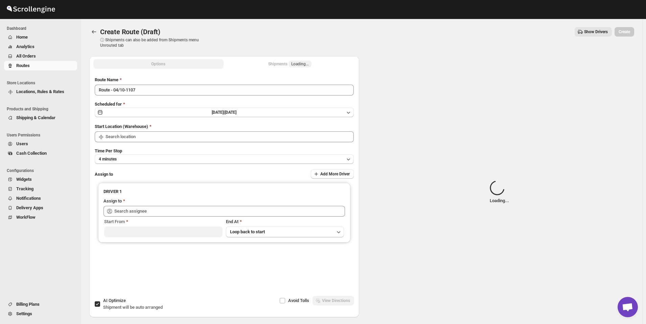
type input "[GEOGRAPHIC_DATA]"
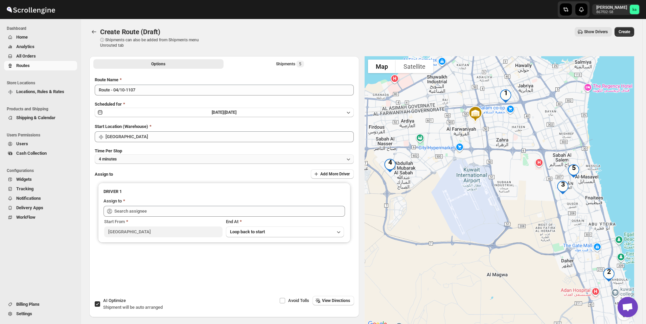
click at [138, 157] on button "4 minutes" at bounding box center [224, 158] width 259 height 9
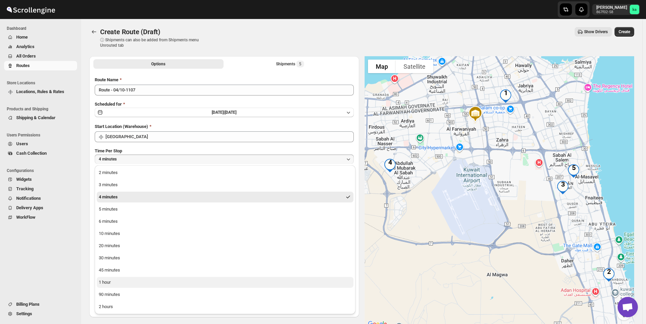
click at [119, 279] on button "1 hour" at bounding box center [225, 282] width 257 height 11
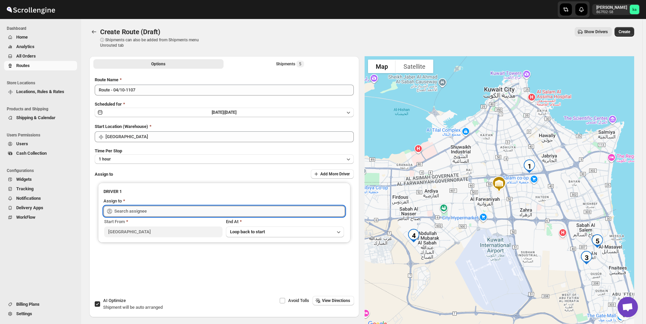
click at [148, 211] on input "text" at bounding box center [229, 211] width 231 height 11
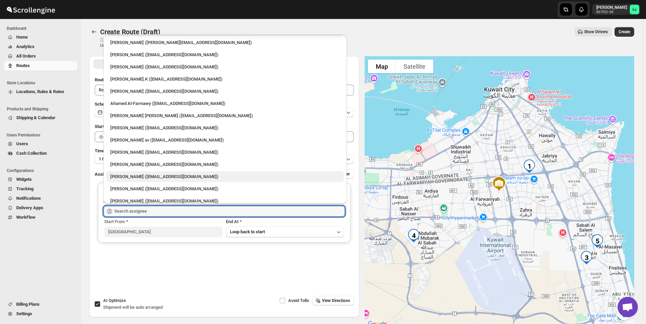
scroll to position [18, 0]
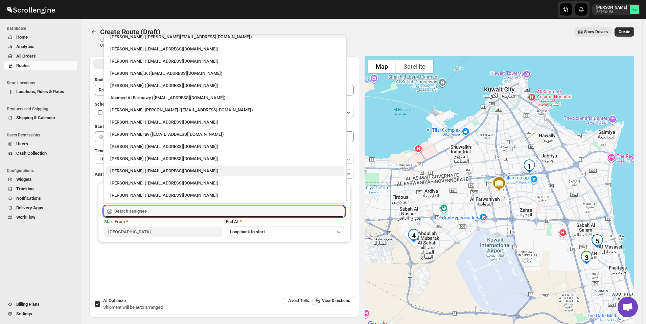
click at [134, 175] on div "[PERSON_NAME] ([EMAIL_ADDRESS][DOMAIN_NAME])" at bounding box center [225, 171] width 238 height 11
type input "[PERSON_NAME] ([EMAIL_ADDRESS][DOMAIN_NAME])"
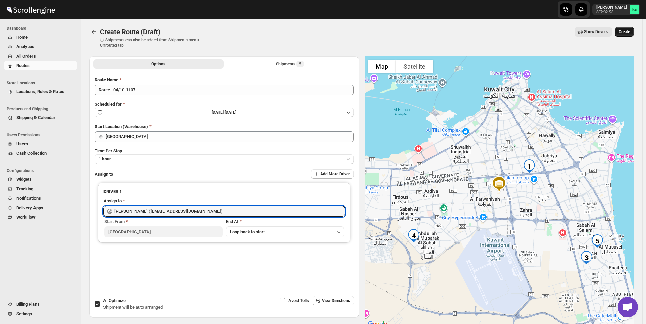
click at [635, 31] on button "Create" at bounding box center [625, 31] width 20 height 9
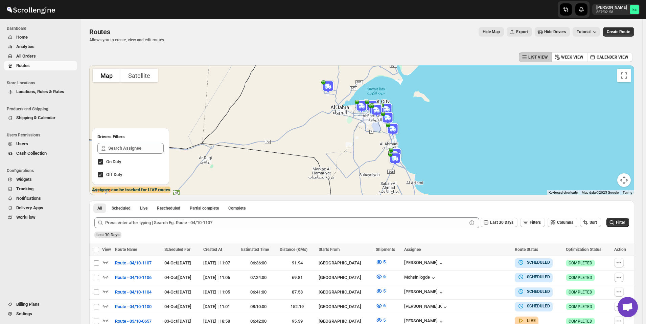
click at [44, 56] on span "All Orders" at bounding box center [46, 56] width 60 height 7
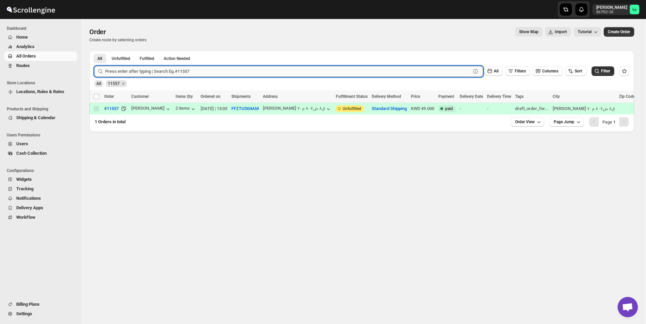
click at [236, 71] on input "text" at bounding box center [288, 71] width 366 height 11
paste input "11558"
type input "11558"
click at [94, 51] on button "Submit" at bounding box center [103, 54] width 19 height 7
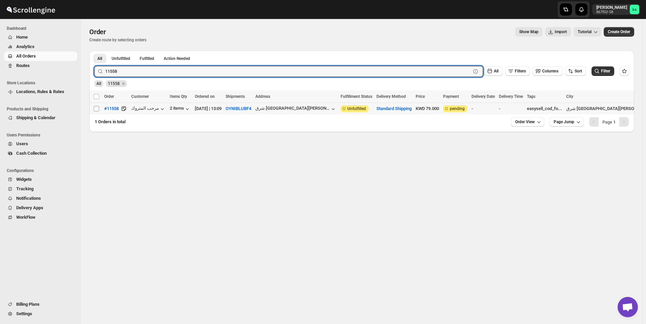
click at [96, 109] on input "Select order" at bounding box center [96, 108] width 5 height 5
checkbox input "true"
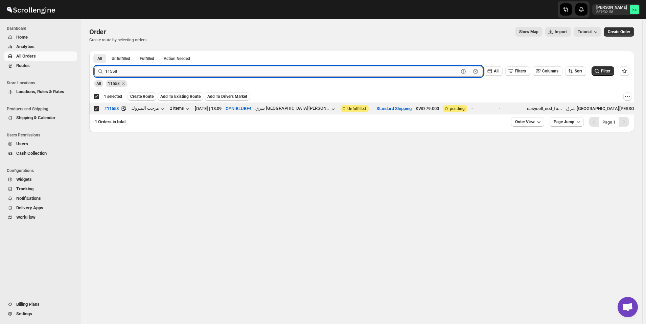
click at [234, 72] on input "11558" at bounding box center [282, 71] width 354 height 11
paste input "609"
type input "11609"
click at [94, 51] on button "Submit" at bounding box center [103, 54] width 19 height 7
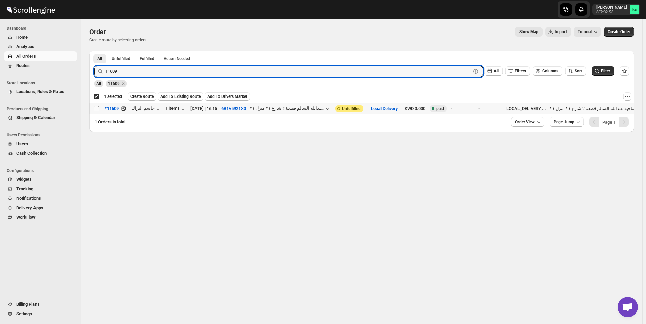
click at [96, 110] on input "Select order" at bounding box center [96, 108] width 5 height 5
checkbox input "true"
checkbox input "false"
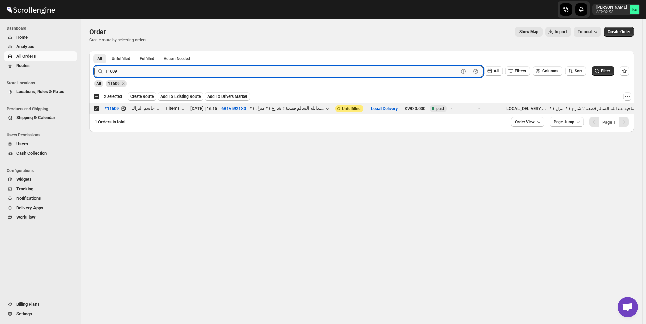
click at [287, 69] on input "11609" at bounding box center [282, 71] width 354 height 11
paste input "561"
type input "11561"
click at [94, 51] on button "Submit" at bounding box center [103, 54] width 19 height 7
click at [95, 107] on input "Select order" at bounding box center [96, 108] width 5 height 5
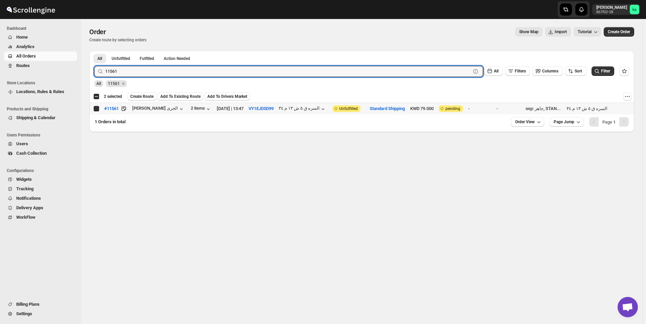
checkbox input "true"
click at [223, 68] on input "11561" at bounding box center [282, 71] width 354 height 11
paste input "616"
type input "11616"
click at [94, 51] on button "Submit" at bounding box center [103, 54] width 19 height 7
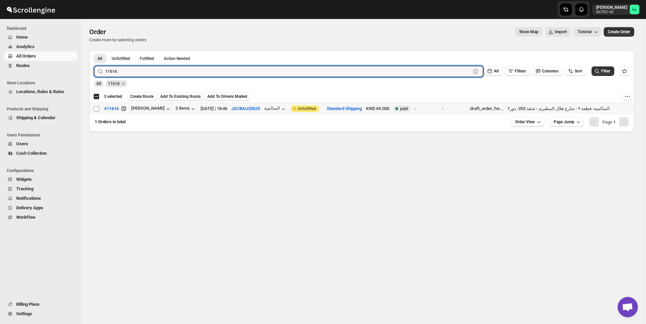
click at [97, 109] on input "Select order" at bounding box center [96, 108] width 5 height 5
checkbox input "true"
click at [280, 71] on input "11616" at bounding box center [282, 71] width 354 height 11
paste input "592"
type input "11592"
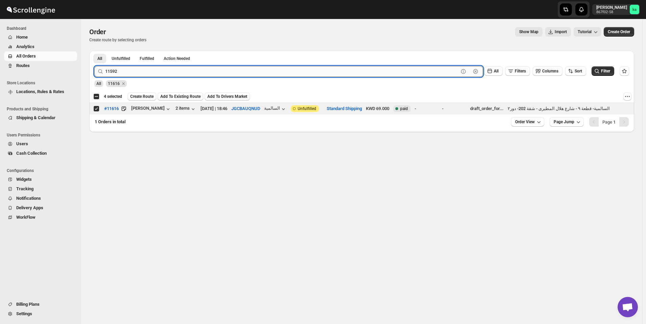
click at [94, 51] on button "Submit" at bounding box center [103, 54] width 19 height 7
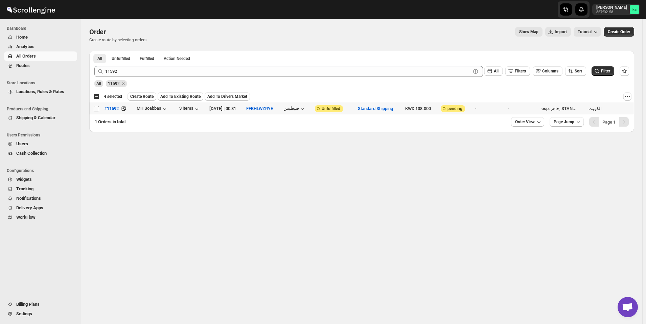
click at [95, 107] on input "Select order" at bounding box center [96, 108] width 5 height 5
checkbox input "true"
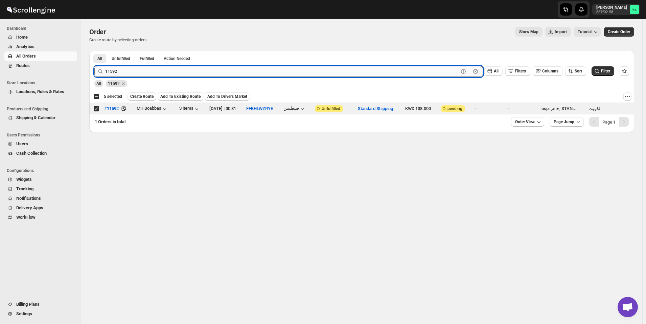
click at [257, 75] on input "11592" at bounding box center [282, 71] width 354 height 11
paste input "615"
type input "11615"
click at [94, 51] on button "Submit" at bounding box center [103, 54] width 19 height 7
click at [95, 108] on input "Select order" at bounding box center [96, 108] width 5 height 5
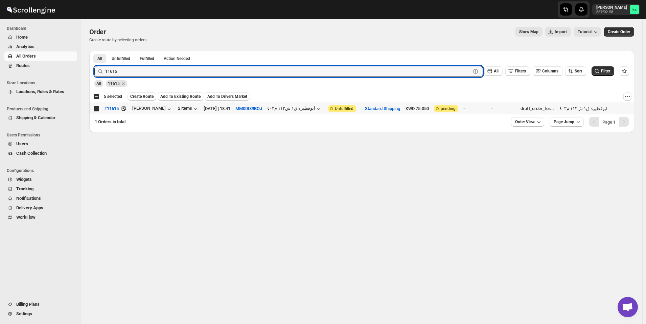
checkbox input "true"
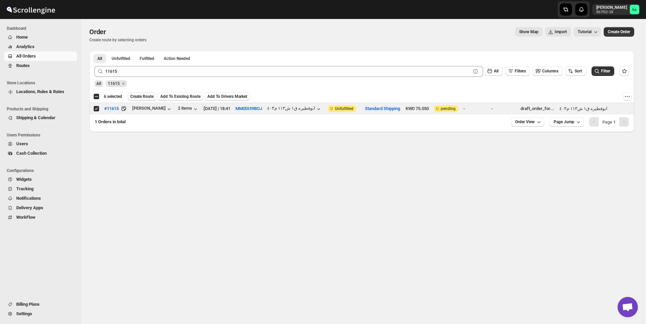
click at [146, 97] on span "Create Route" at bounding box center [141, 96] width 23 height 5
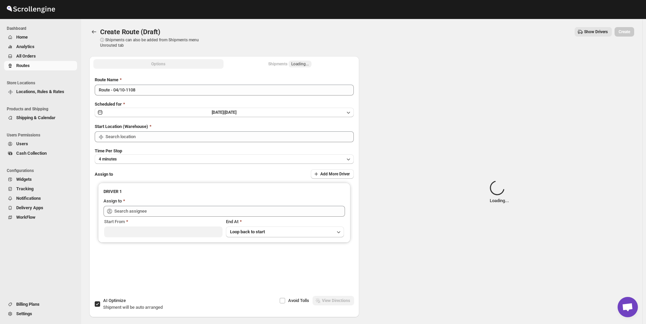
type input "[GEOGRAPHIC_DATA]"
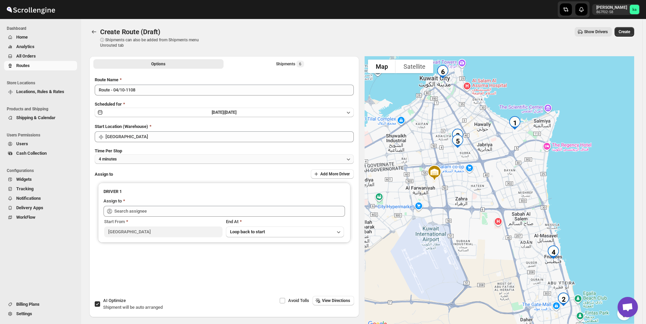
click at [137, 161] on button "4 minutes" at bounding box center [224, 158] width 259 height 9
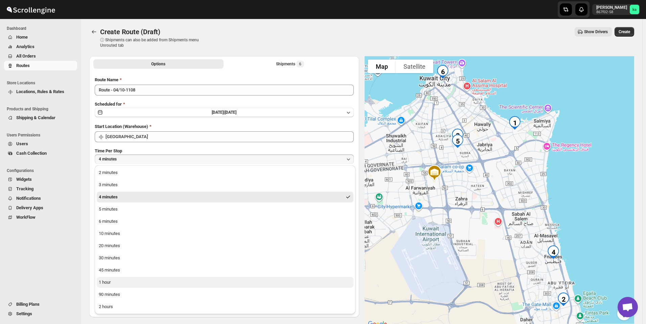
click at [109, 282] on div "1 hour" at bounding box center [105, 282] width 12 height 7
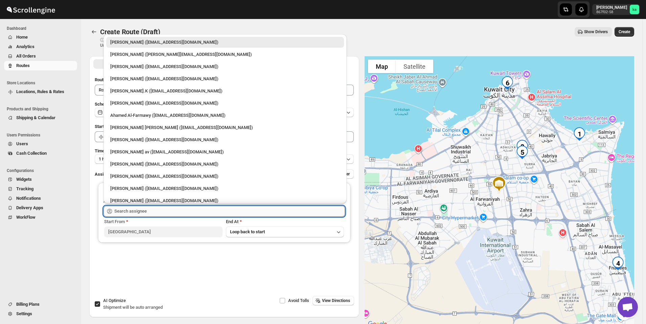
click at [137, 213] on input "text" at bounding box center [229, 211] width 231 height 11
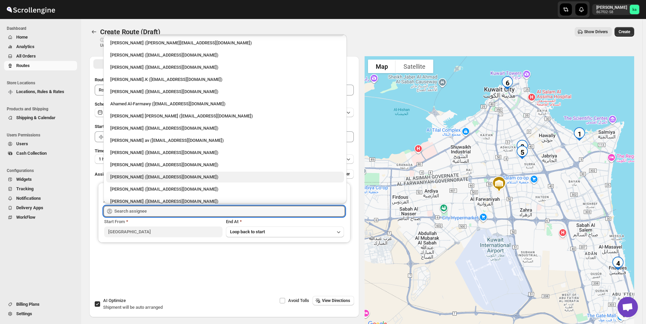
scroll to position [18, 0]
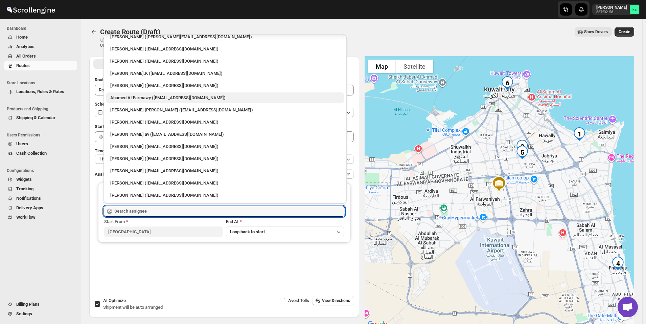
click at [142, 94] on div "Ahamed Al-Farmawy ([EMAIL_ADDRESS][DOMAIN_NAME])" at bounding box center [225, 97] width 238 height 11
type input "Ahamed Al-Farmawy ([EMAIL_ADDRESS][DOMAIN_NAME])"
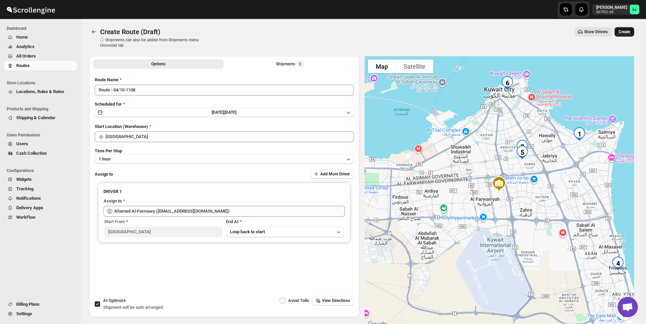
click at [630, 32] on span "Create" at bounding box center [625, 31] width 12 height 5
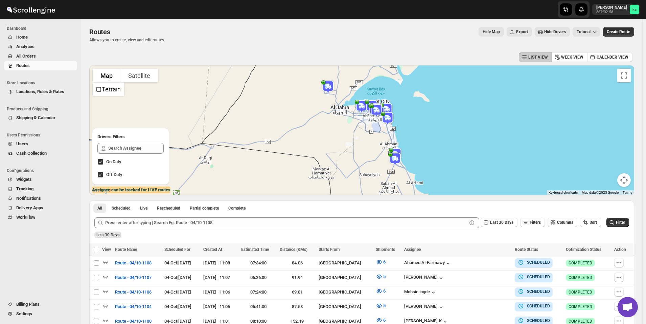
click at [57, 57] on span "All Orders" at bounding box center [46, 56] width 60 height 7
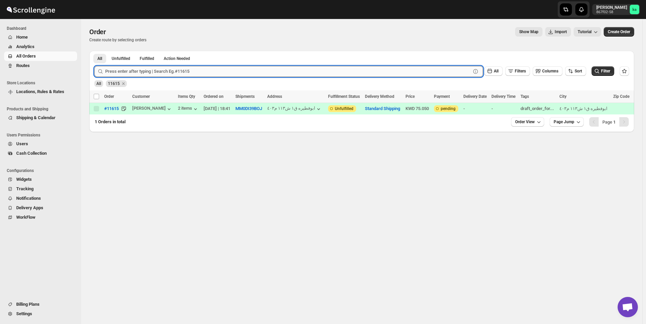
click at [227, 75] on input "text" at bounding box center [288, 71] width 366 height 11
paste input "11462"
type input "11462"
click at [94, 51] on button "Submit" at bounding box center [103, 54] width 19 height 7
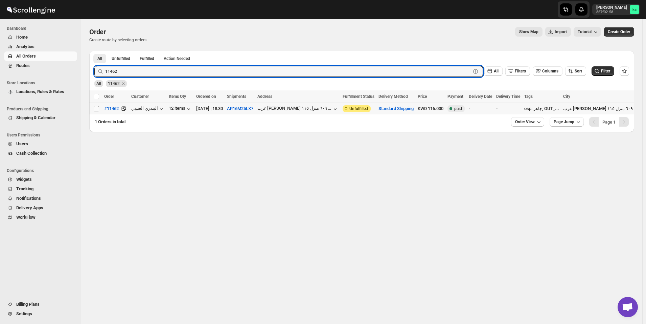
click at [98, 110] on input "Select order" at bounding box center [96, 108] width 5 height 5
checkbox input "true"
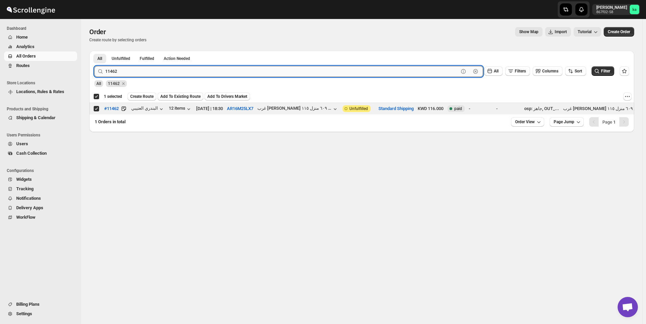
click at [287, 70] on input "11462" at bounding box center [282, 71] width 354 height 11
paste input "620"
type input "11620"
click at [94, 51] on button "Submit" at bounding box center [103, 54] width 19 height 7
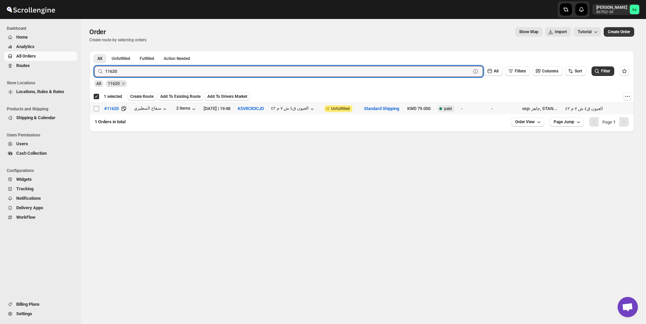
click at [98, 110] on input "Select order" at bounding box center [96, 108] width 5 height 5
checkbox input "true"
checkbox input "false"
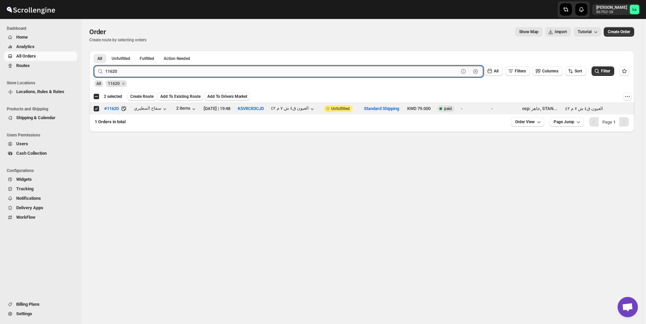
click at [225, 71] on input "11620" at bounding box center [282, 71] width 354 height 11
paste input "562"
type input "11562"
click at [94, 51] on button "Submit" at bounding box center [103, 54] width 19 height 7
click at [96, 109] on input "Select order" at bounding box center [96, 108] width 5 height 5
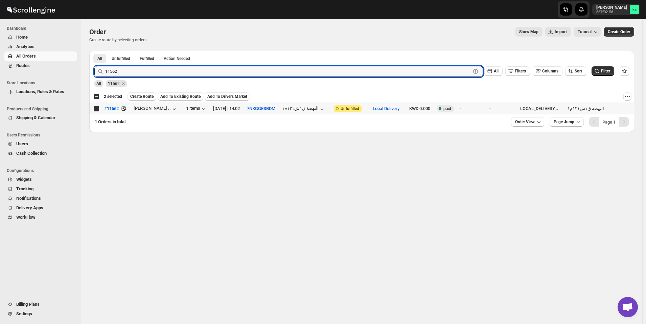
checkbox input "true"
click at [259, 74] on input "11562" at bounding box center [282, 71] width 354 height 11
paste input "53"
type input "11553"
click at [94, 51] on button "Submit" at bounding box center [103, 54] width 19 height 7
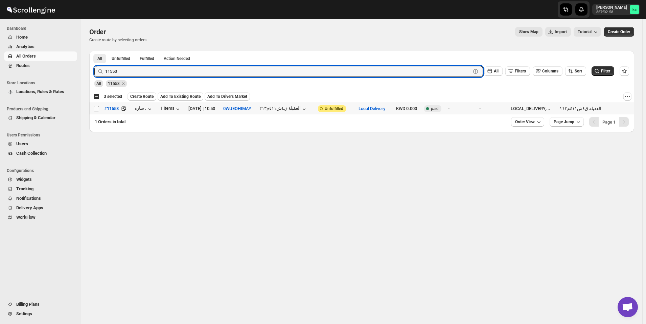
click at [96, 111] on input "Select order" at bounding box center [96, 108] width 5 height 5
checkbox input "true"
click at [295, 71] on input "11553" at bounding box center [282, 71] width 354 height 11
paste input "499"
type input "11499"
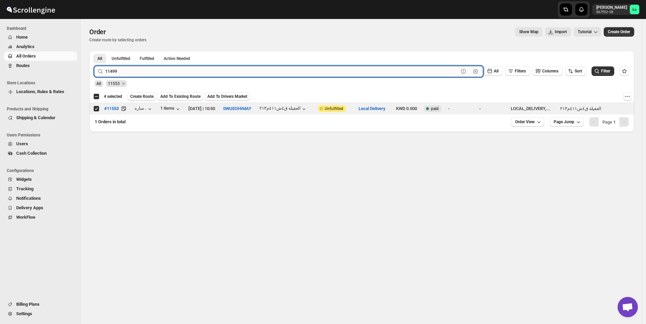
click at [94, 51] on button "Submit" at bounding box center [103, 54] width 19 height 7
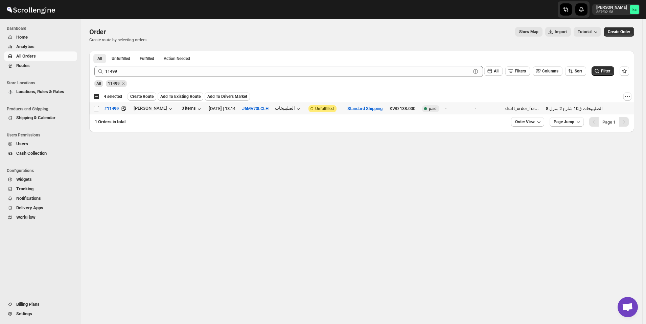
click at [96, 110] on input "Select order" at bounding box center [96, 108] width 5 height 5
checkbox input "true"
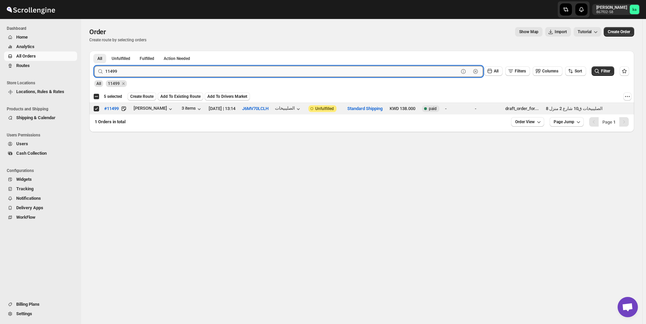
click at [267, 68] on input "11499" at bounding box center [282, 71] width 354 height 11
paste input "596"
type input "11596"
click at [94, 51] on button "Submit" at bounding box center [103, 54] width 19 height 7
click at [95, 108] on input "Select order" at bounding box center [96, 108] width 5 height 5
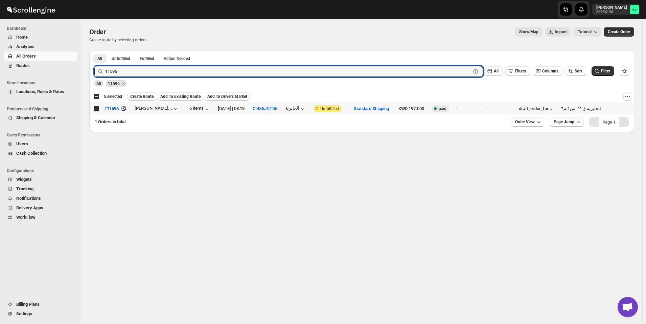
checkbox input "true"
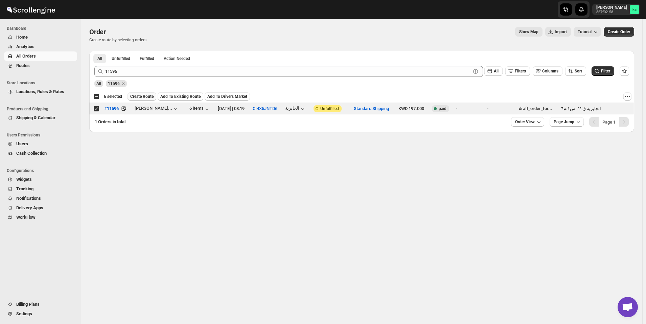
click at [142, 94] on span "Create Route" at bounding box center [141, 96] width 23 height 5
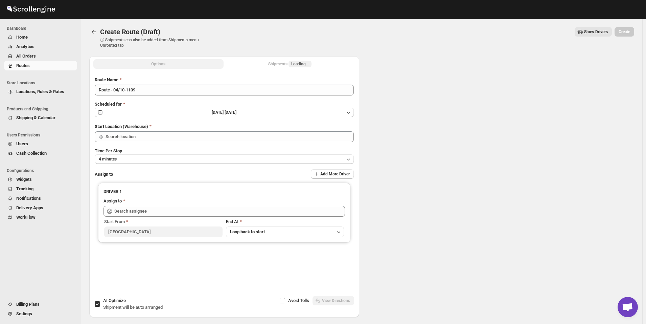
type input "[GEOGRAPHIC_DATA]"
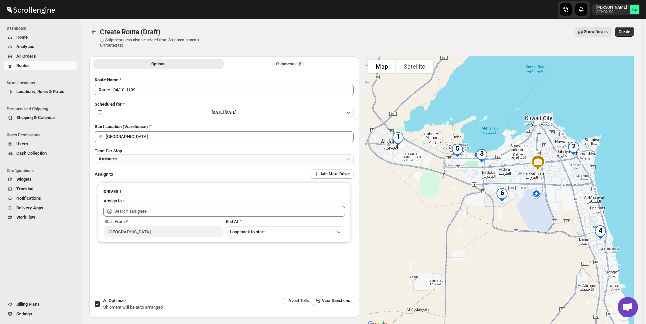
click at [163, 160] on button "4 minutes" at bounding box center [224, 158] width 259 height 9
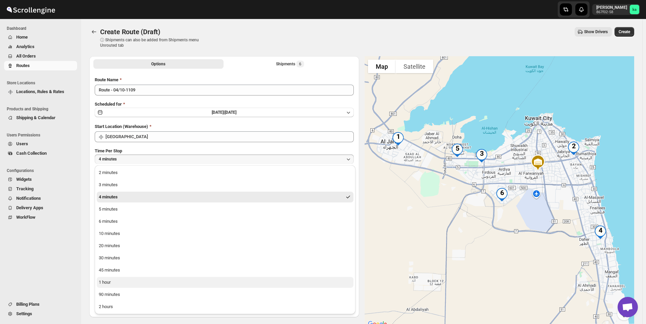
click at [128, 286] on button "1 hour" at bounding box center [225, 282] width 257 height 11
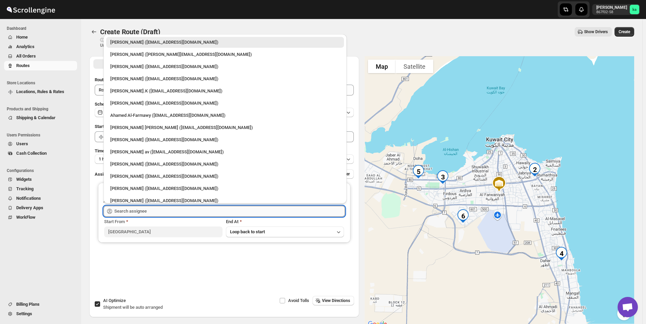
click at [136, 212] on input "text" at bounding box center [229, 211] width 231 height 11
click at [145, 166] on div "[PERSON_NAME] ([EMAIL_ADDRESS][DOMAIN_NAME])" at bounding box center [225, 164] width 230 height 7
type input "[PERSON_NAME] ([EMAIL_ADDRESS][DOMAIN_NAME])"
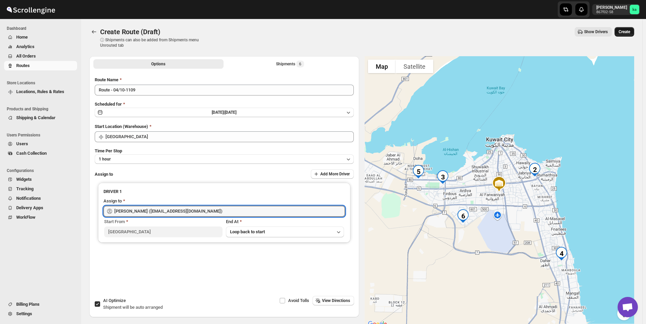
click at [631, 32] on span "Create" at bounding box center [625, 31] width 12 height 5
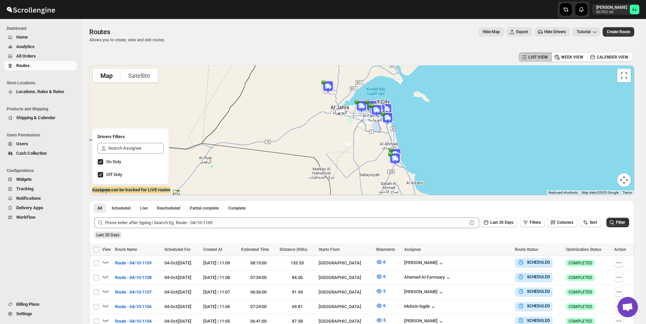
click at [21, 59] on span "All Orders" at bounding box center [26, 55] width 20 height 5
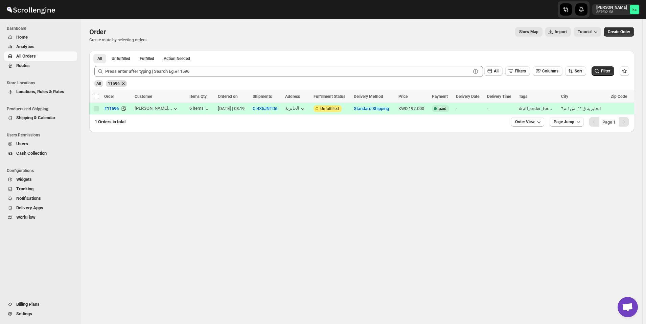
click at [123, 84] on icon "Remove 11596" at bounding box center [123, 84] width 6 height 6
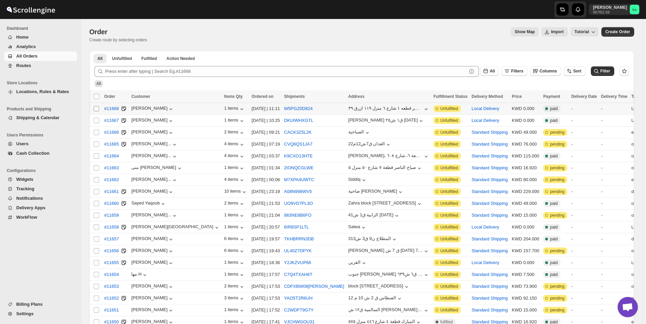
click at [95, 109] on input "Select order" at bounding box center [96, 108] width 5 height 5
checkbox input "true"
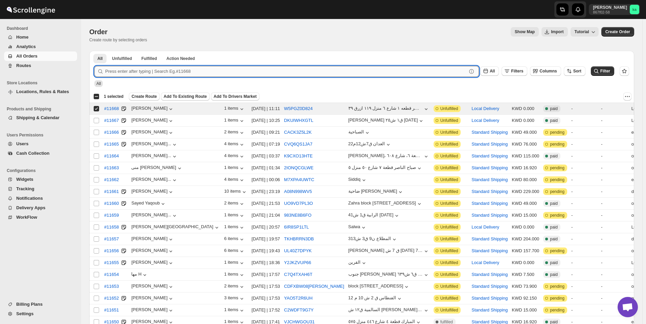
click at [206, 69] on input "text" at bounding box center [286, 71] width 362 height 11
paste input "11668"
type input "11668"
click at [94, 51] on button "Submit" at bounding box center [103, 54] width 19 height 7
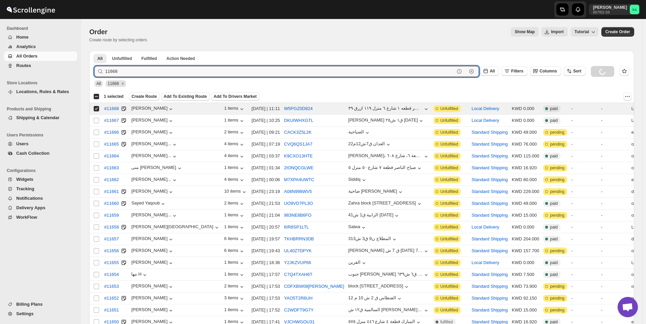
checkbox input "true"
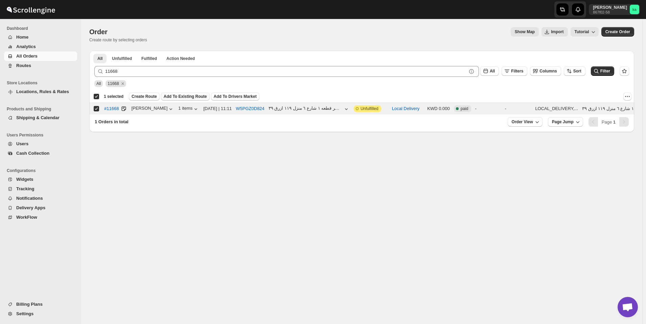
click at [191, 93] on button "Add To Existing Route" at bounding box center [185, 96] width 49 height 8
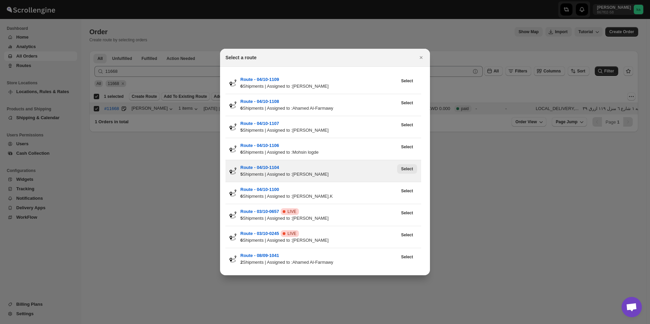
click at [408, 168] on span "Select" at bounding box center [407, 168] width 12 height 5
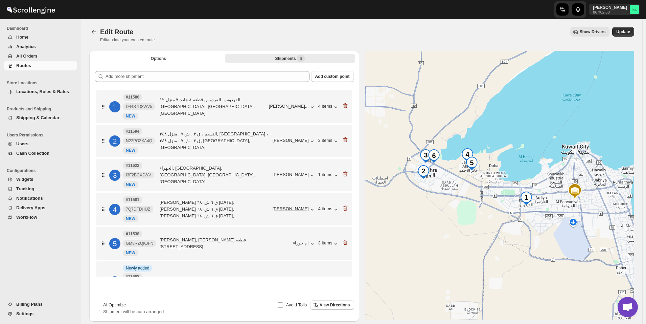
scroll to position [29, 0]
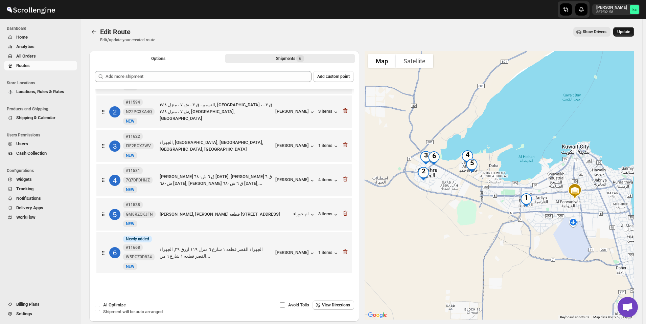
click at [624, 31] on span "Update" at bounding box center [624, 31] width 13 height 5
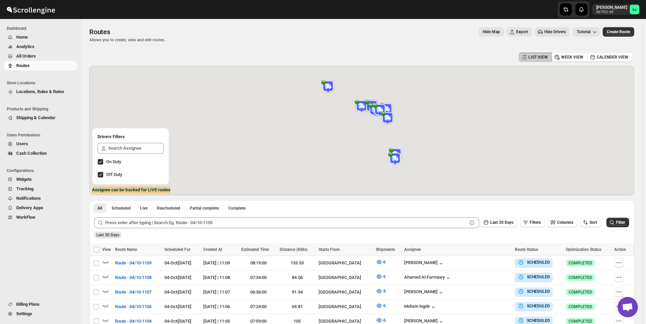
click at [49, 59] on span "All Orders" at bounding box center [46, 56] width 60 height 7
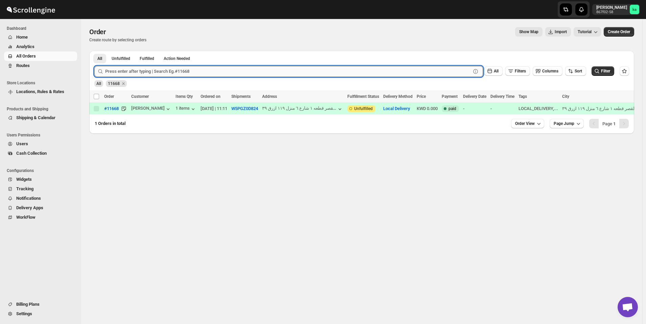
click at [204, 74] on input "text" at bounding box center [288, 71] width 366 height 11
type input "11"
click at [15, 63] on button "Routes" at bounding box center [40, 65] width 73 height 9
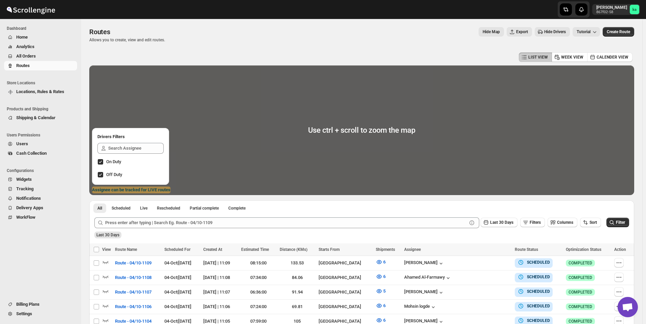
scroll to position [125, 0]
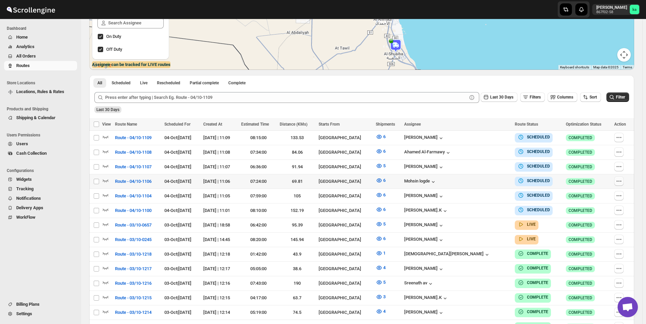
click at [622, 181] on icon "button" at bounding box center [619, 181] width 7 height 7
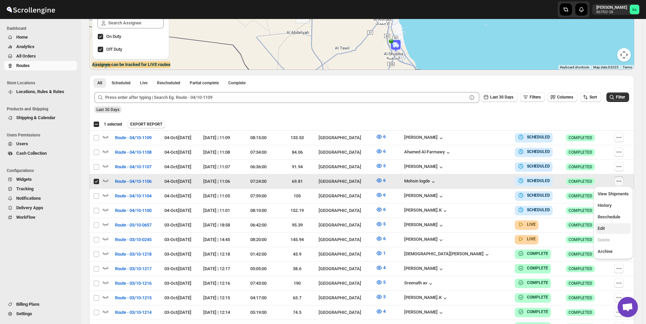
click at [615, 229] on span "Edit" at bounding box center [613, 228] width 31 height 7
checkbox input "false"
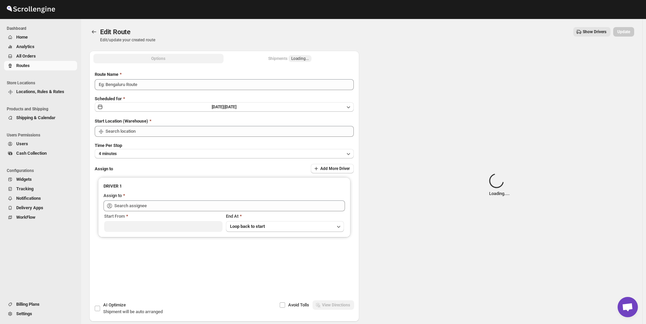
type input "Route - 04/10-1106"
type input "Mohsin logde ([EMAIL_ADDRESS][DOMAIN_NAME])"
type input "[GEOGRAPHIC_DATA]"
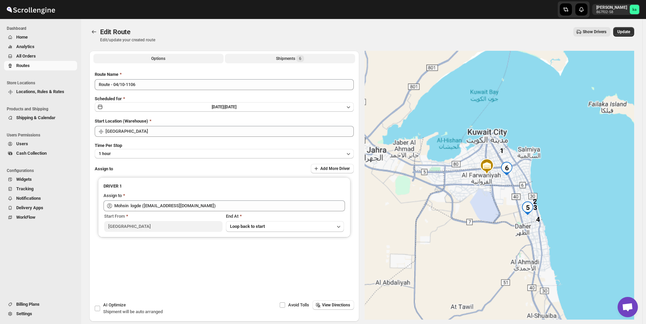
click at [275, 59] on button "Shipments 6" at bounding box center [290, 58] width 130 height 9
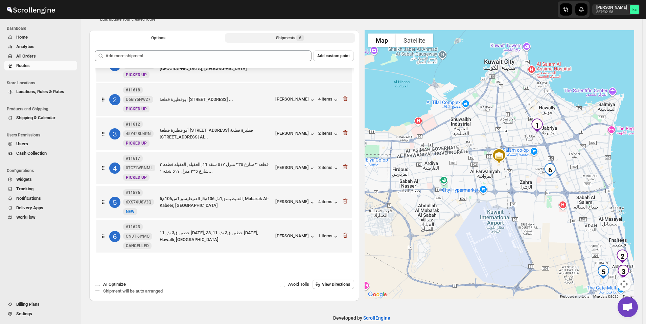
scroll to position [31, 0]
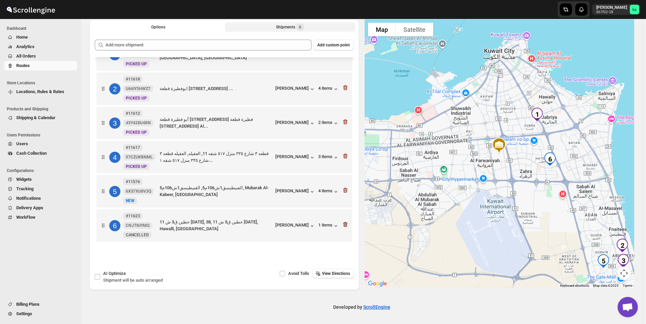
click at [346, 225] on icon "button" at bounding box center [345, 224] width 7 height 7
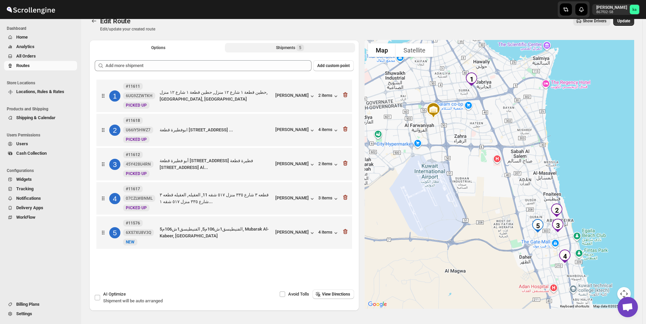
scroll to position [0, 0]
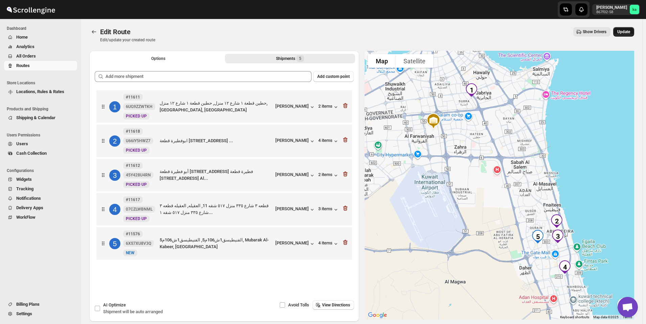
click at [626, 30] on span "Update" at bounding box center [624, 31] width 13 height 5
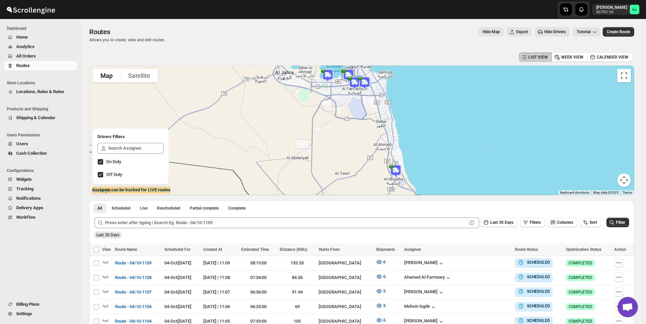
click at [32, 54] on span "All Orders" at bounding box center [26, 55] width 20 height 5
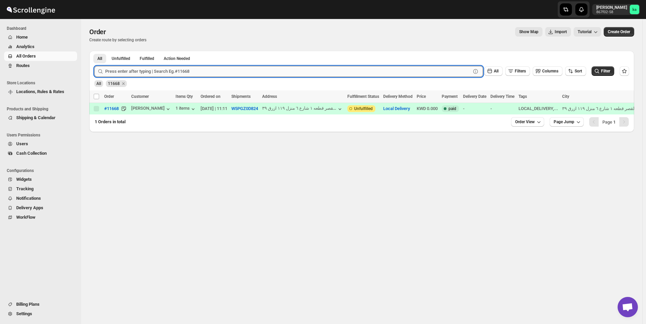
click at [177, 73] on input "text" at bounding box center [288, 71] width 366 height 11
paste input "11652"
type input "11652"
click at [94, 51] on button "Submit" at bounding box center [103, 54] width 19 height 7
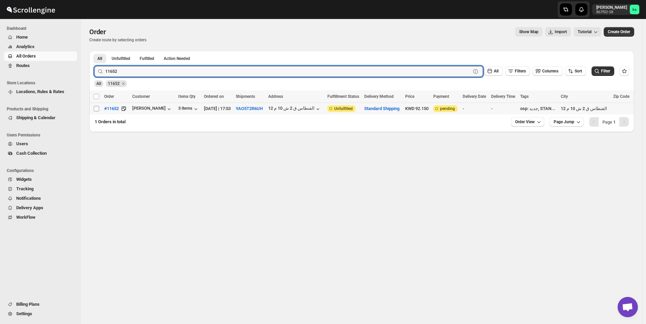
click at [95, 109] on input "Select order" at bounding box center [96, 108] width 5 height 5
checkbox input "true"
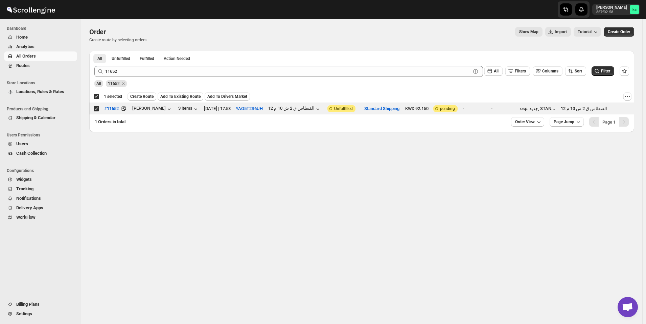
click at [184, 98] on span "Add To Existing Route" at bounding box center [180, 96] width 40 height 5
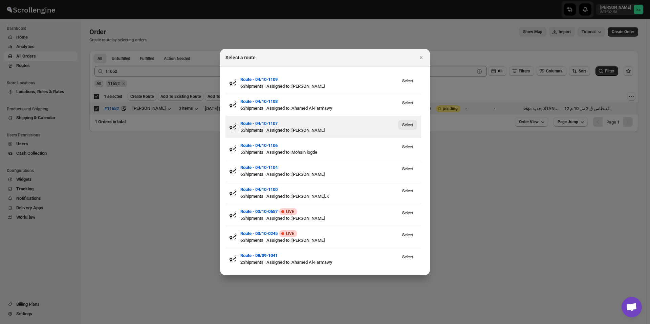
click at [404, 126] on span "Select" at bounding box center [407, 124] width 11 height 5
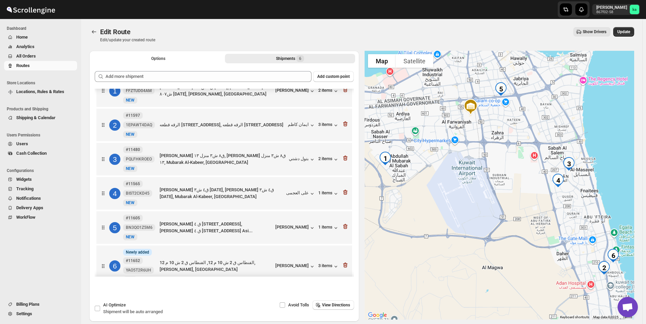
scroll to position [29, 0]
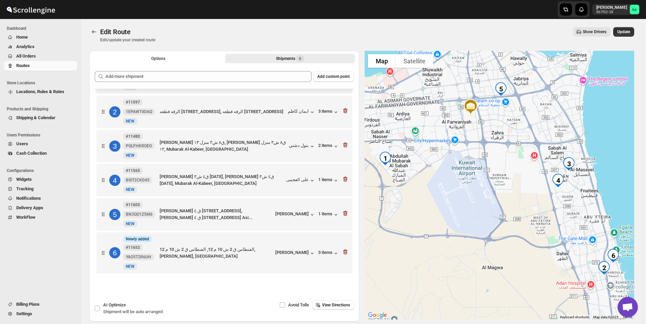
click at [633, 37] on div "Edit Route Edit/update your created route Show Drivers More actions Show Driver…" at bounding box center [361, 35] width 545 height 16
click at [633, 35] on button "Update" at bounding box center [624, 31] width 21 height 9
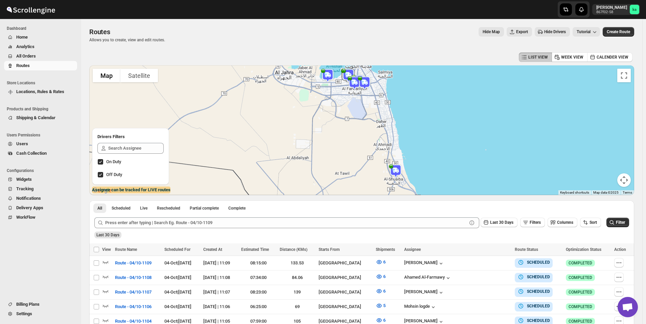
click at [35, 54] on span "All Orders" at bounding box center [26, 55] width 20 height 5
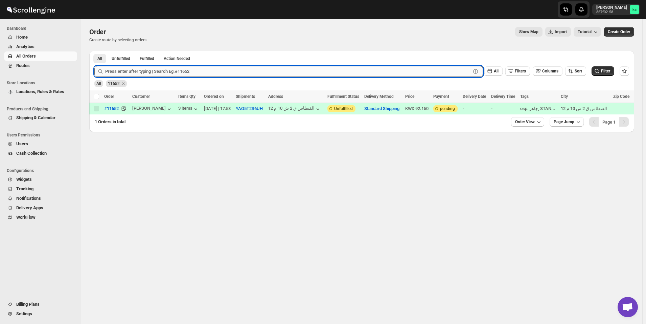
click at [169, 75] on input "text" at bounding box center [288, 71] width 366 height 11
paste input "11658"
type input "11658"
click at [94, 51] on button "Submit" at bounding box center [103, 54] width 19 height 7
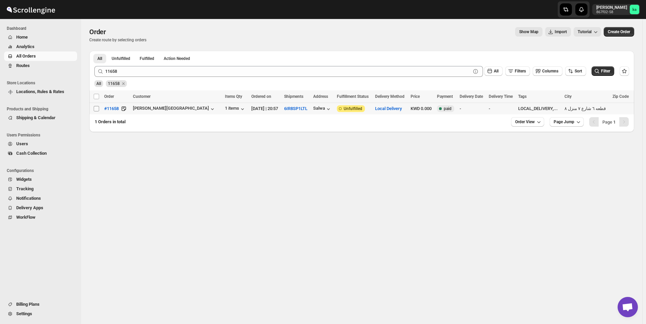
click at [94, 110] on input "Select order" at bounding box center [96, 108] width 5 height 5
checkbox input "true"
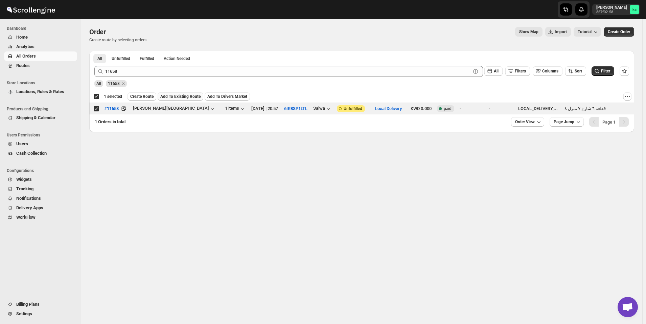
click at [189, 95] on span "Add To Existing Route" at bounding box center [180, 96] width 40 height 5
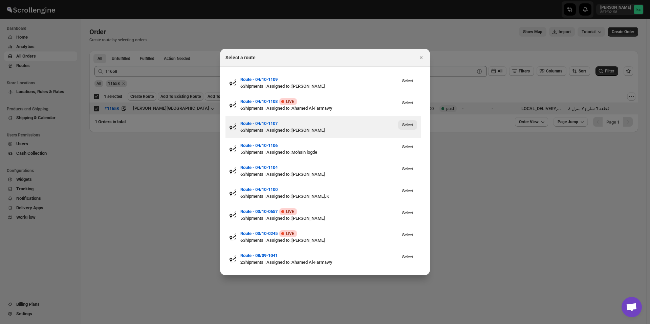
click at [410, 126] on span "Select" at bounding box center [407, 124] width 11 height 5
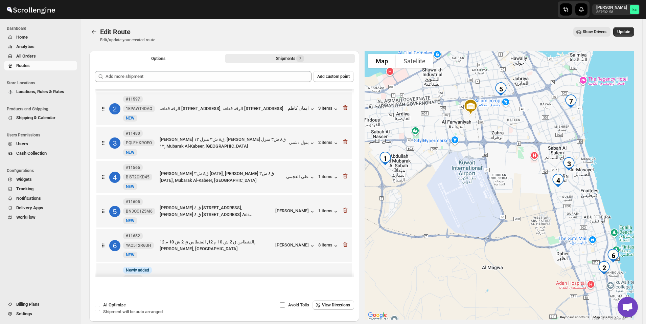
scroll to position [63, 0]
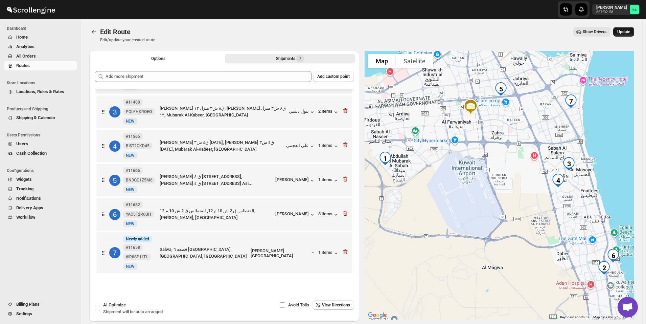
click at [631, 30] on span "Update" at bounding box center [624, 31] width 13 height 5
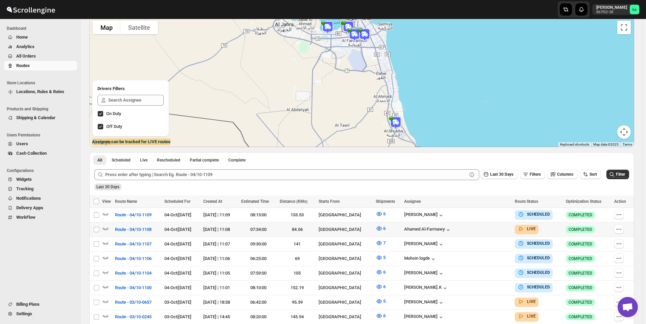
scroll to position [68, 0]
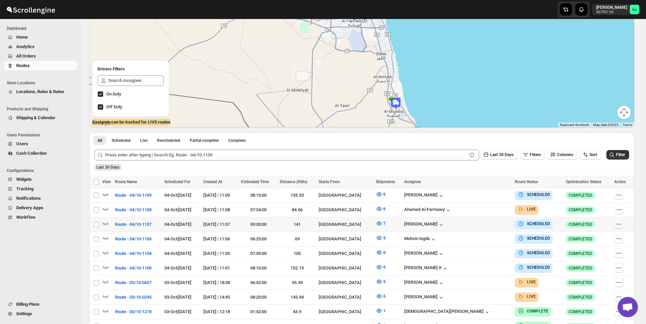
click at [623, 223] on icon "button" at bounding box center [619, 224] width 7 height 7
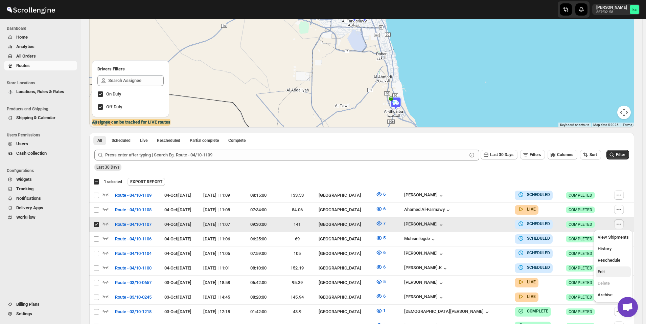
click at [605, 268] on span "Edit" at bounding box center [613, 271] width 31 height 7
checkbox input "false"
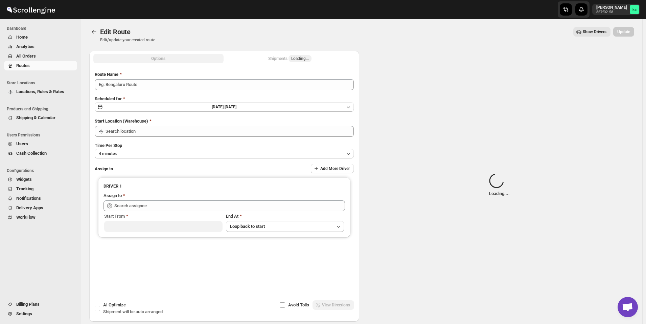
type input "Route - 04/10-1107"
click at [277, 58] on div "Shipments Loading..." at bounding box center [289, 58] width 43 height 7
type input "[GEOGRAPHIC_DATA]"
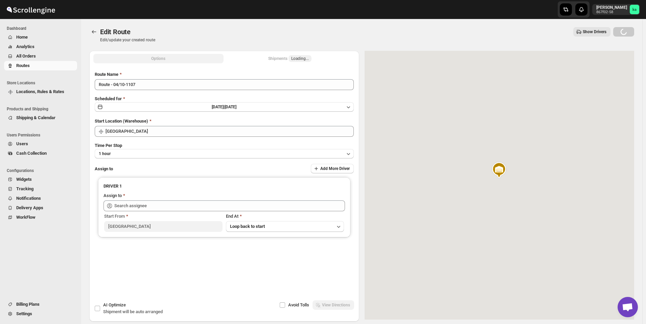
type input "[PERSON_NAME] ([EMAIL_ADDRESS][DOMAIN_NAME])"
click at [277, 58] on div "Shipments Loading..." at bounding box center [289, 58] width 43 height 7
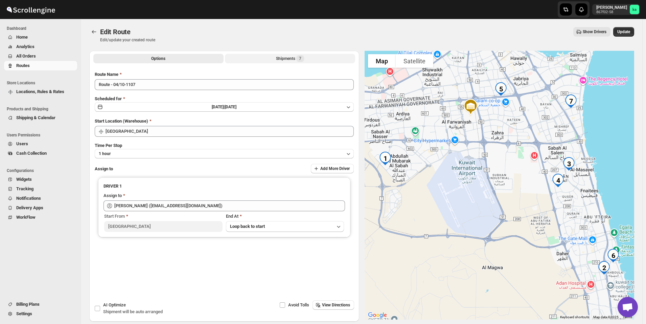
click at [278, 57] on button "Shipments 7" at bounding box center [290, 58] width 130 height 9
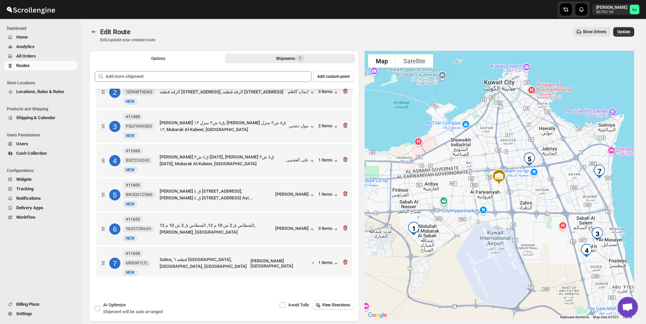
scroll to position [55, 0]
